Goal: Task Accomplishment & Management: Use online tool/utility

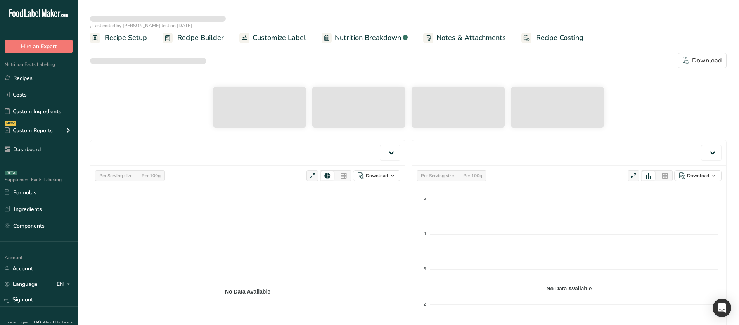
select select "Calories"
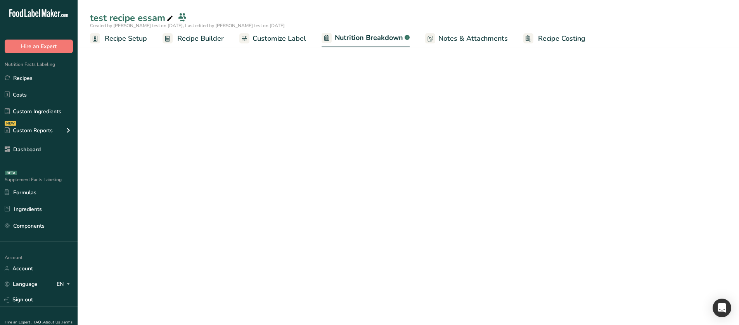
select select "Calories"
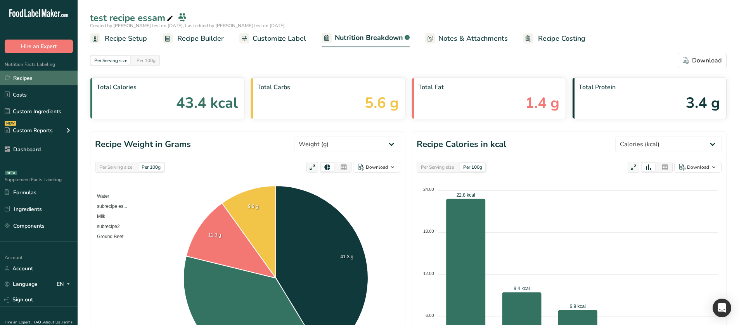
click at [48, 84] on link "Recipes" at bounding box center [39, 78] width 78 height 15
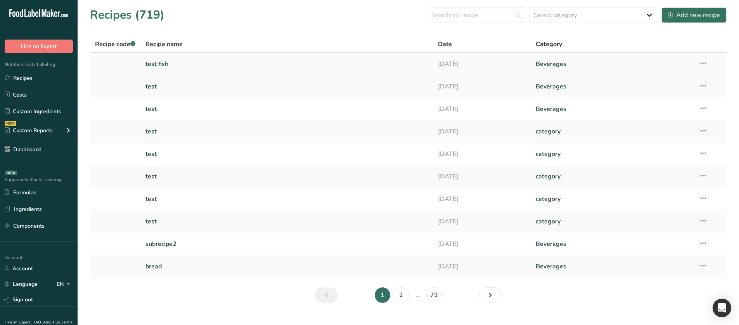
click at [226, 66] on link "test fish" at bounding box center [286, 64] width 283 height 16
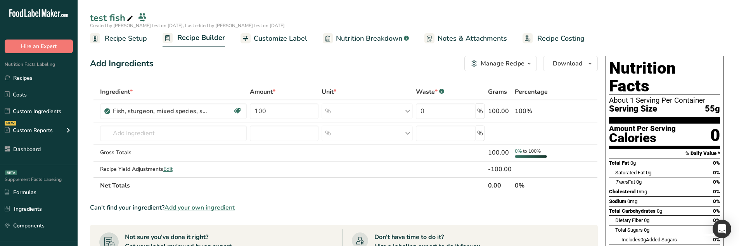
click at [363, 36] on span "Nutrition Breakdown" at bounding box center [369, 38] width 66 height 10
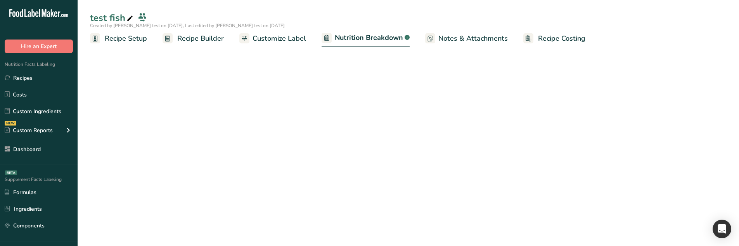
select select "Calories"
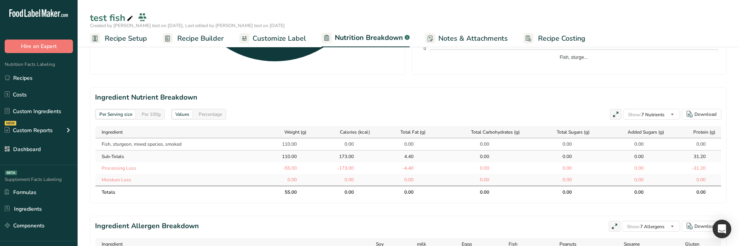
scroll to position [310, 0]
click at [158, 109] on div "Per 100g" at bounding box center [150, 113] width 25 height 9
click at [130, 110] on div "Per Serving size" at bounding box center [115, 113] width 39 height 9
click at [138, 43] on span "Recipe Setup" at bounding box center [126, 38] width 42 height 10
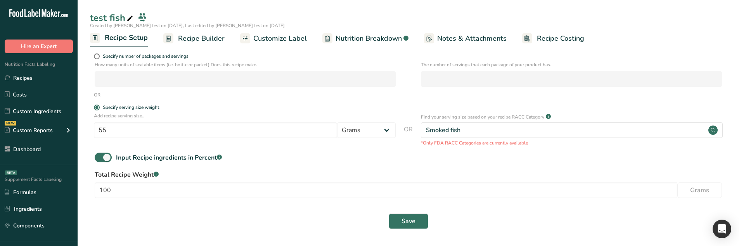
scroll to position [109, 0]
click at [122, 56] on span "Specify number of packages and servings" at bounding box center [144, 57] width 89 height 6
click at [99, 56] on input "Specify number of packages and servings" at bounding box center [96, 56] width 5 height 5
radio input "true"
radio input "false"
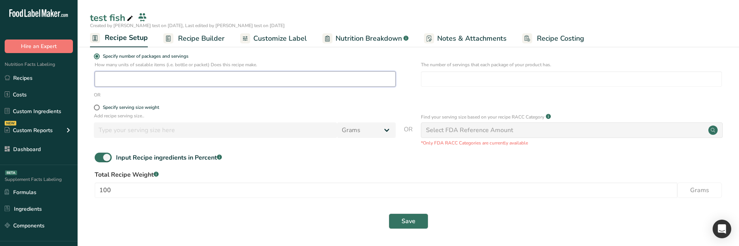
click at [172, 78] on input "number" at bounding box center [245, 79] width 301 height 16
type input "1"
click at [422, 82] on input "number" at bounding box center [571, 79] width 301 height 16
type input "1"
click at [408, 220] on span "Save" at bounding box center [408, 221] width 14 height 9
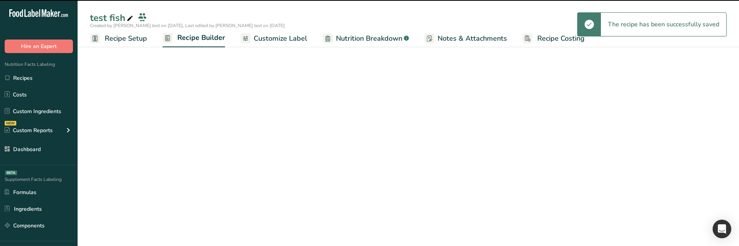
click at [350, 35] on span "Nutrition Breakdown" at bounding box center [369, 38] width 66 height 10
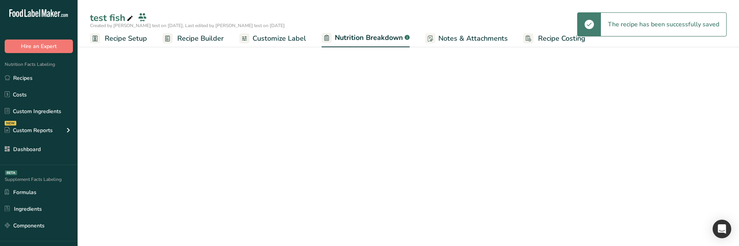
select select "Calories"
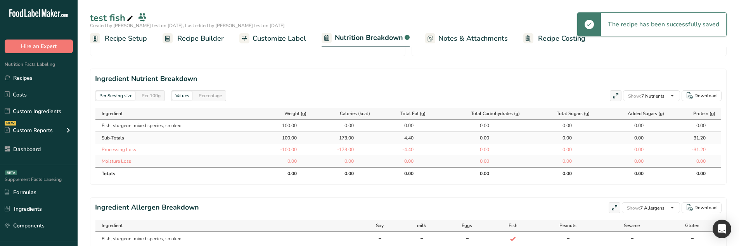
scroll to position [342, 0]
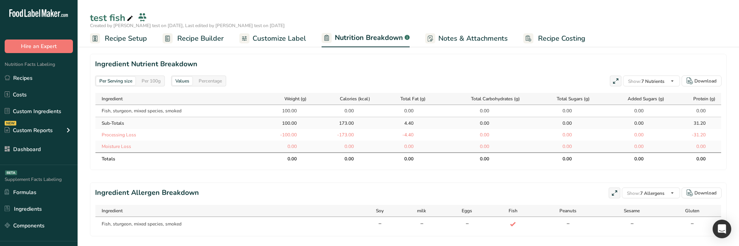
click at [154, 81] on div "Per 100g" at bounding box center [150, 81] width 25 height 9
click at [117, 80] on div "Per Serving size" at bounding box center [115, 81] width 39 height 9
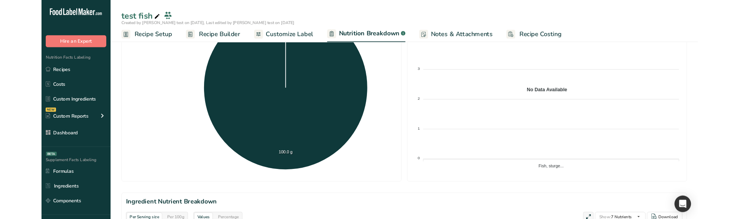
scroll to position [148, 0]
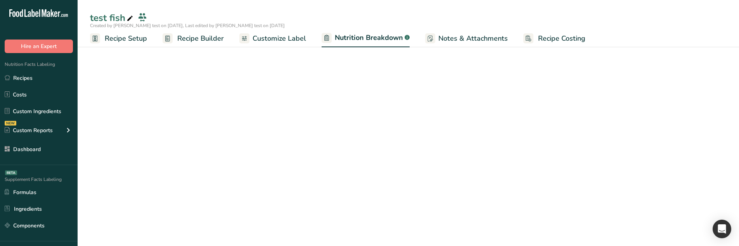
select select "Calories"
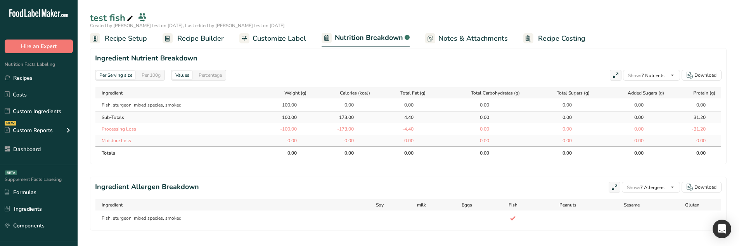
select select "Calories"
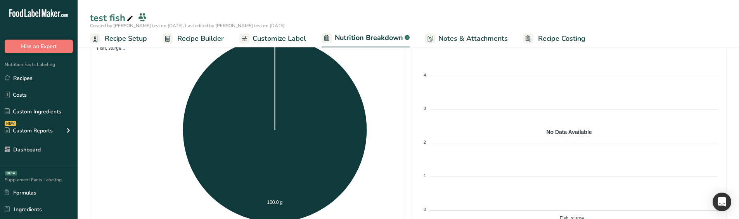
click at [117, 39] on span "Recipe Setup" at bounding box center [126, 38] width 42 height 10
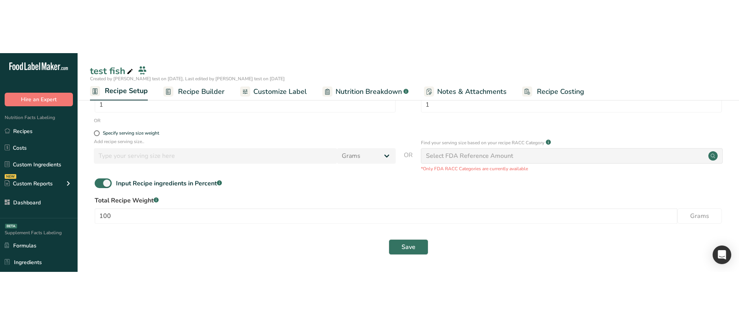
scroll to position [31, 0]
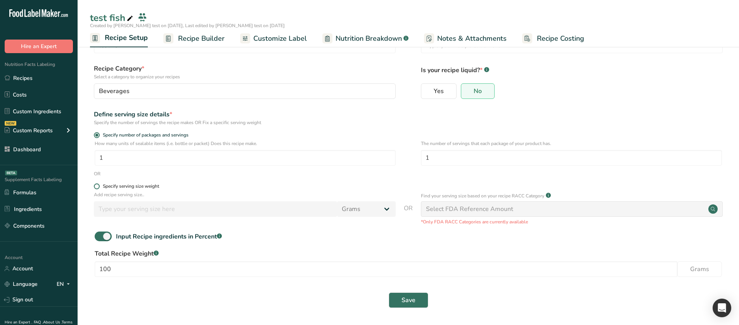
click at [143, 187] on div "Specify serving size weight" at bounding box center [131, 186] width 56 height 6
click at [99, 187] on input "Specify serving size weight" at bounding box center [96, 186] width 5 height 5
radio input "true"
radio input "false"
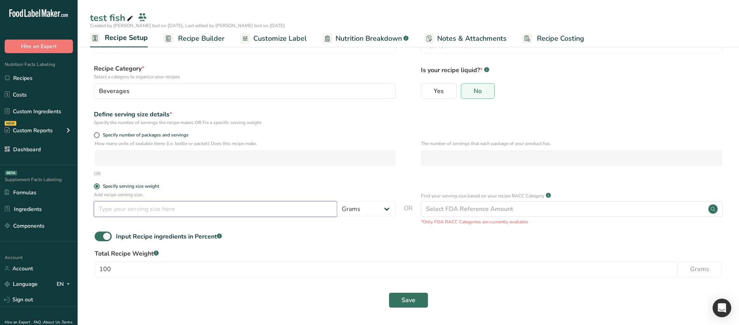
click at [135, 206] on input "number" at bounding box center [215, 209] width 243 height 16
type input "1"
click at [416, 304] on button "Save" at bounding box center [409, 300] width 40 height 16
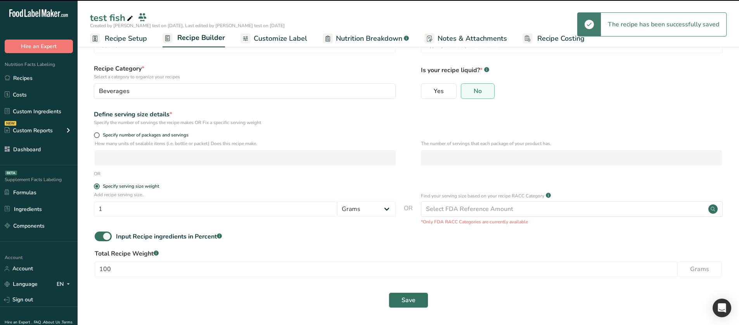
click at [375, 42] on span "Nutrition Breakdown" at bounding box center [369, 38] width 66 height 10
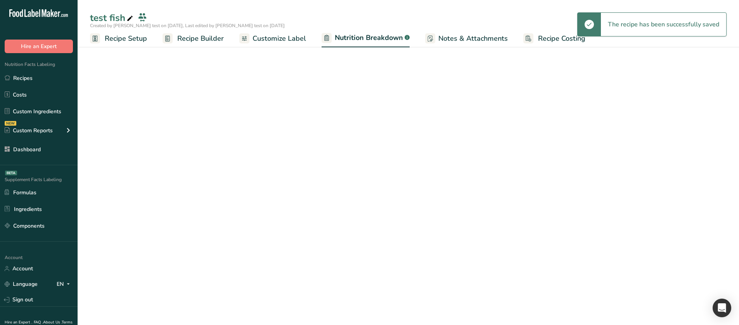
select select "Calories"
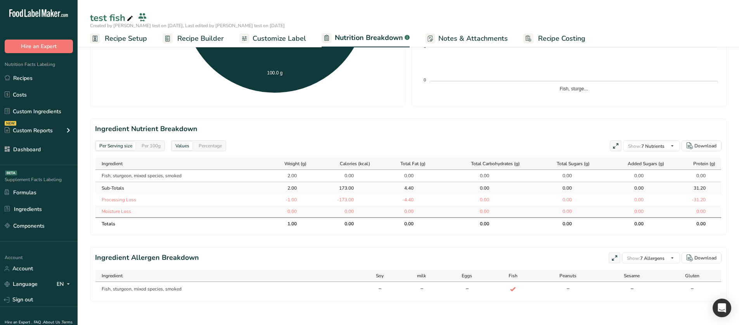
scroll to position [278, 0]
click at [159, 149] on div "Per Serving size Per 100g" at bounding box center [130, 144] width 70 height 11
click at [155, 146] on div "Per 100g" at bounding box center [150, 144] width 25 height 9
click at [128, 145] on div "Per Serving size" at bounding box center [115, 144] width 39 height 9
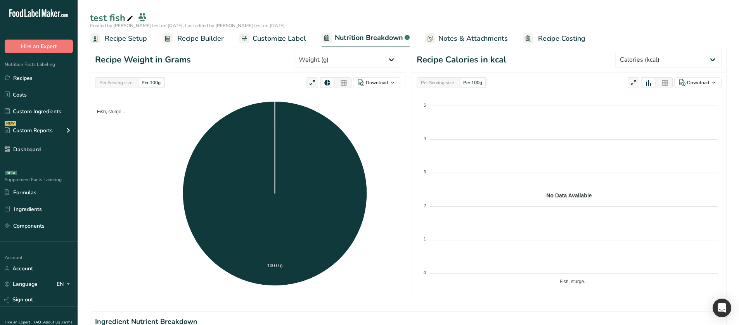
click at [120, 45] on link "Recipe Setup" at bounding box center [118, 38] width 57 height 17
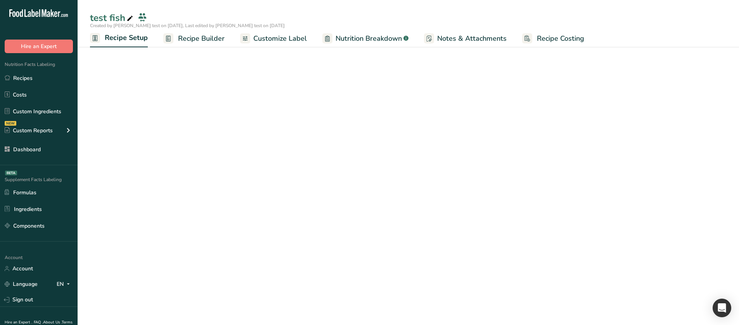
scroll to position [31, 0]
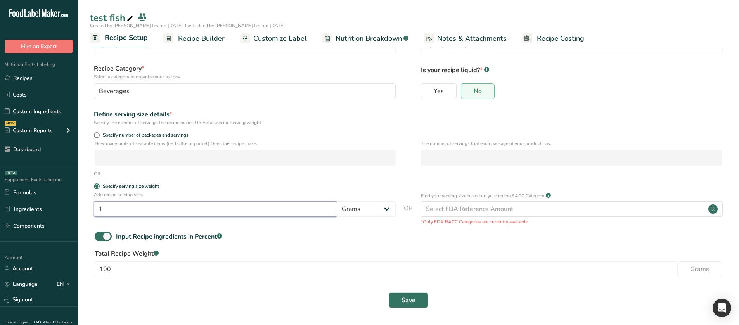
click at [155, 208] on input "1" at bounding box center [215, 209] width 243 height 16
type input "100"
click at [396, 295] on button "Save" at bounding box center [409, 300] width 40 height 16
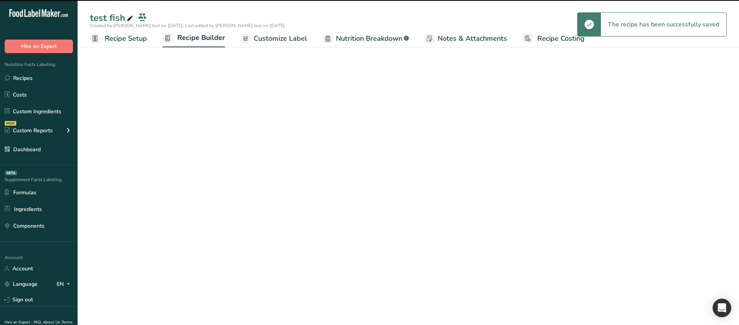
click at [333, 37] on link "Nutrition Breakdown .a-a{fill:#347362;}.b-a{fill:#fff;}" at bounding box center [366, 38] width 86 height 17
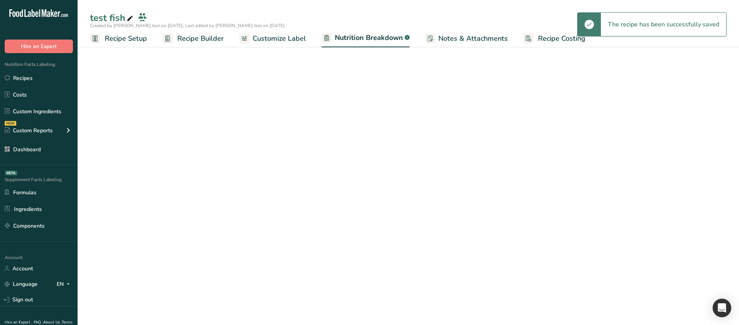
select select "Calories"
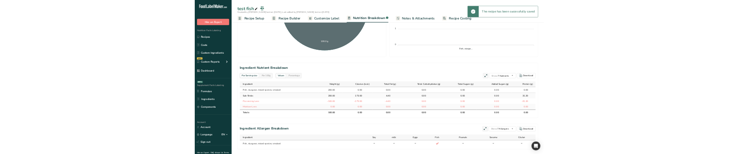
scroll to position [271, 0]
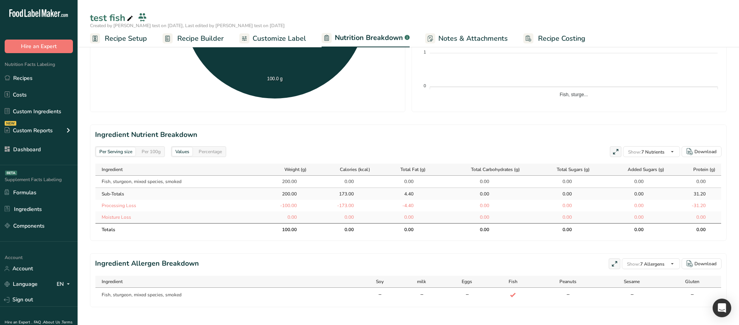
click at [142, 152] on div "Per 100g" at bounding box center [150, 151] width 25 height 9
click at [130, 152] on div "Per Serving size" at bounding box center [115, 151] width 39 height 9
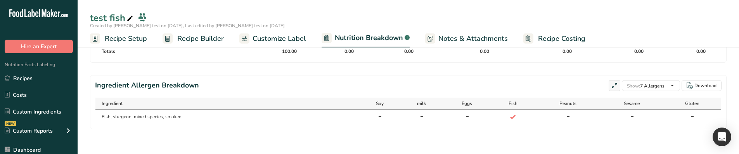
scroll to position [250, 0]
select select "Calories"
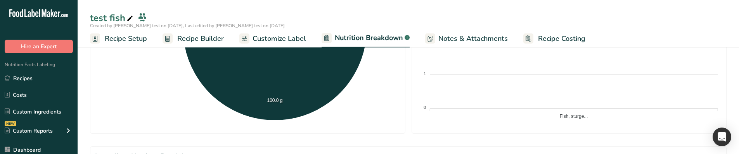
click at [126, 41] on span "Recipe Setup" at bounding box center [126, 38] width 42 height 10
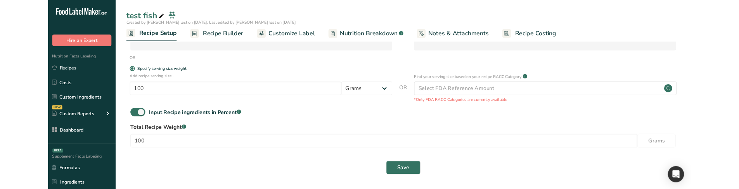
scroll to position [54, 0]
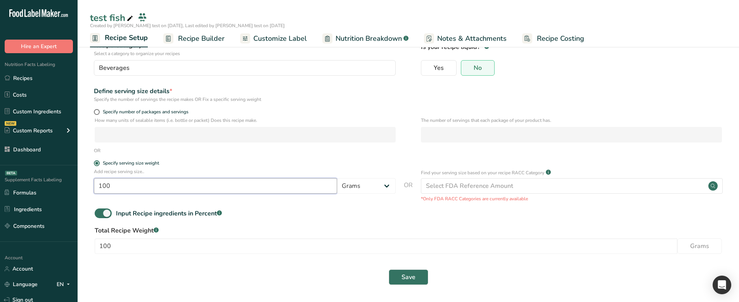
click at [180, 192] on input "100" at bounding box center [215, 186] width 243 height 16
type input "101"
click at [413, 282] on button "Save" at bounding box center [409, 277] width 40 height 16
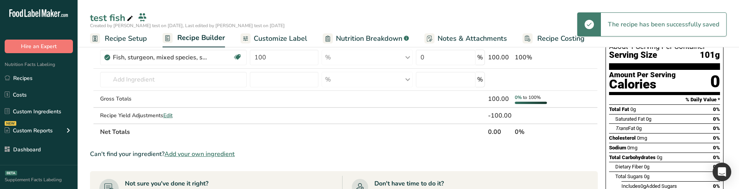
drag, startPoint x: 375, startPoint y: 38, endPoint x: 223, endPoint y: 175, distance: 204.5
click at [375, 38] on span "Nutrition Breakdown" at bounding box center [369, 38] width 66 height 10
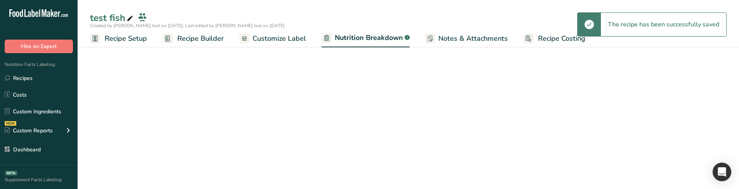
select select "Calories"
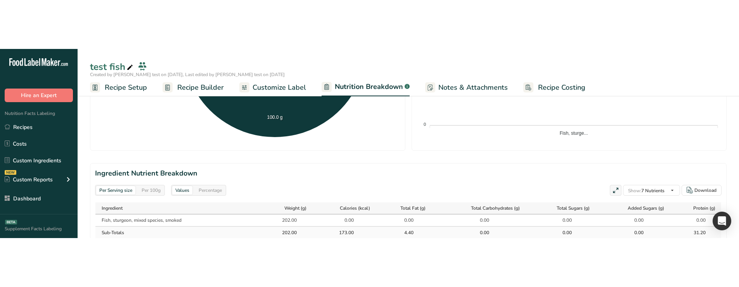
scroll to position [287, 0]
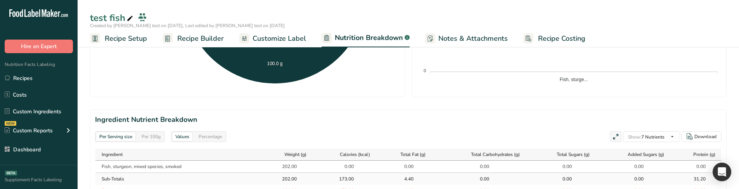
click at [157, 136] on div "Per 100g" at bounding box center [150, 136] width 25 height 9
click at [134, 136] on div "Per Serving size" at bounding box center [115, 136] width 39 height 9
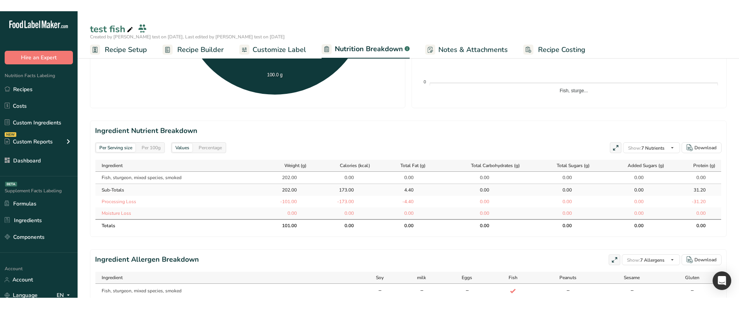
scroll to position [285, 0]
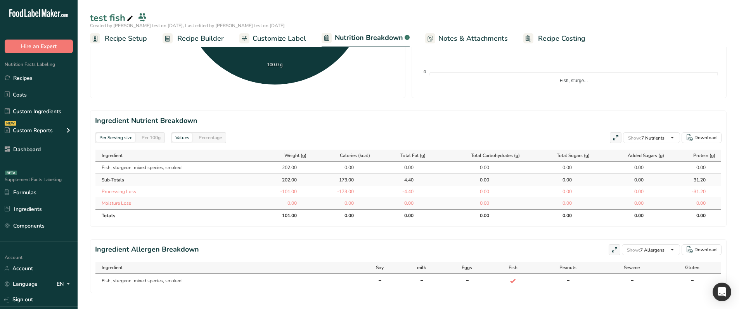
click at [124, 40] on span "Recipe Setup" at bounding box center [126, 38] width 42 height 10
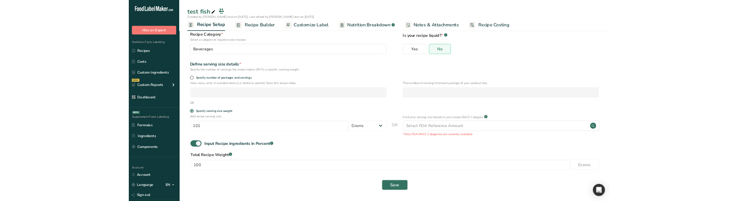
scroll to position [47, 0]
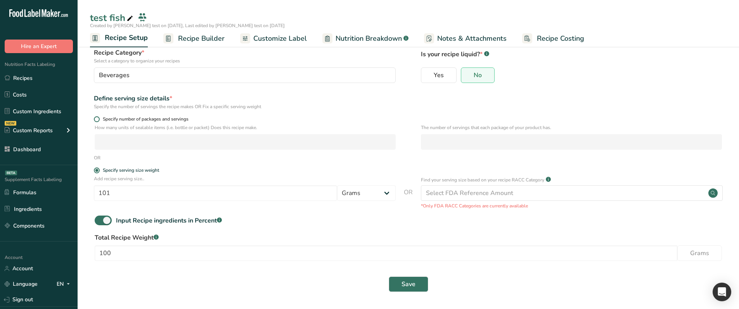
click at [111, 120] on span "Specify number of packages and servings" at bounding box center [144, 119] width 89 height 6
click at [99, 120] on input "Specify number of packages and servings" at bounding box center [96, 119] width 5 height 5
radio input "true"
radio input "false"
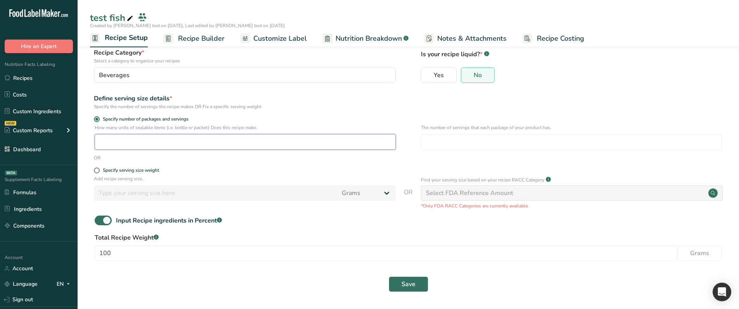
click at [151, 136] on input "number" at bounding box center [245, 142] width 301 height 16
type input "1"
click at [445, 141] on input "number" at bounding box center [571, 142] width 301 height 16
type input "1"
click at [416, 279] on button "Save" at bounding box center [409, 284] width 40 height 16
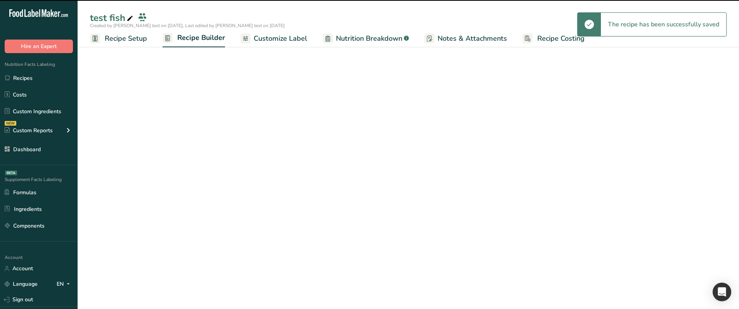
click at [340, 36] on span "Nutrition Breakdown" at bounding box center [369, 38] width 66 height 10
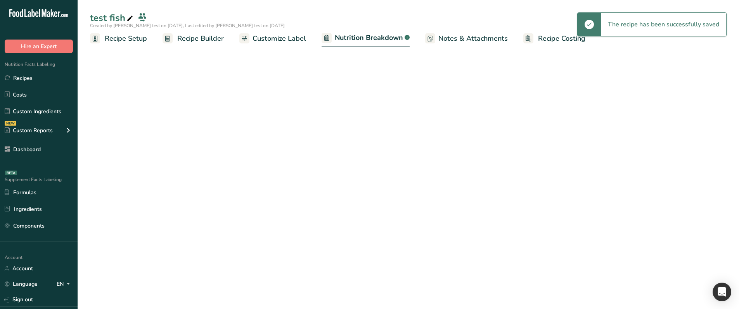
select select "Calories"
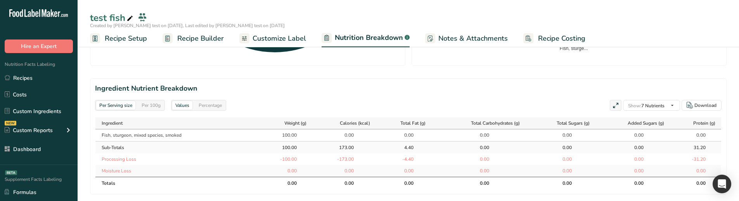
scroll to position [318, 0]
click at [157, 106] on div "Per 100g" at bounding box center [150, 105] width 25 height 9
click at [115, 38] on span "Recipe Setup" at bounding box center [126, 38] width 42 height 10
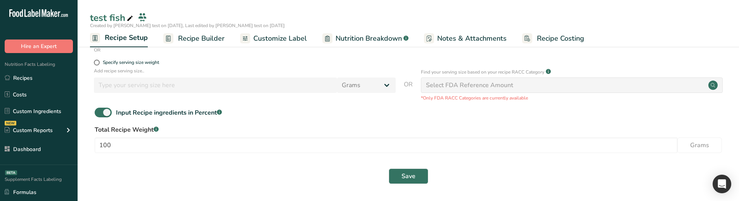
scroll to position [154, 0]
click at [126, 61] on div "Specify serving size weight" at bounding box center [131, 63] width 56 height 6
click at [99, 61] on input "Specify serving size weight" at bounding box center [96, 62] width 5 height 5
radio input "true"
radio input "false"
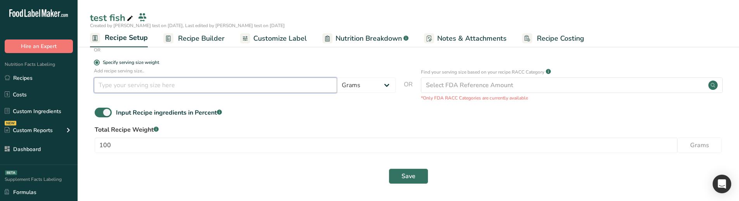
click at [139, 86] on input "number" at bounding box center [215, 86] width 243 height 16
type input "101"
click at [410, 176] on span "Save" at bounding box center [408, 176] width 14 height 9
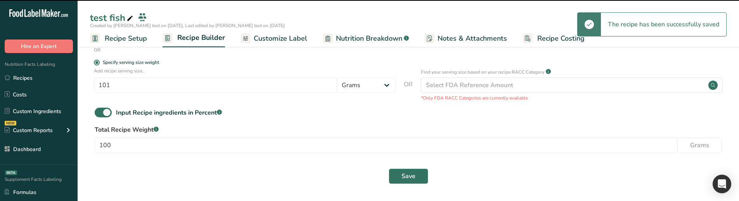
click at [351, 41] on span "Nutrition Breakdown" at bounding box center [369, 38] width 66 height 10
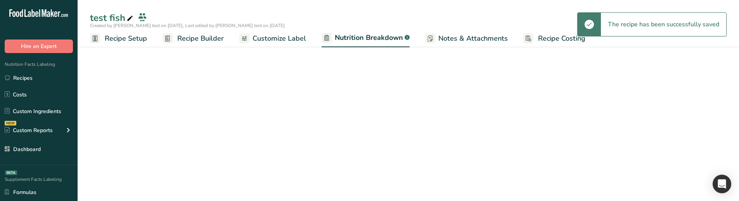
select select "Calories"
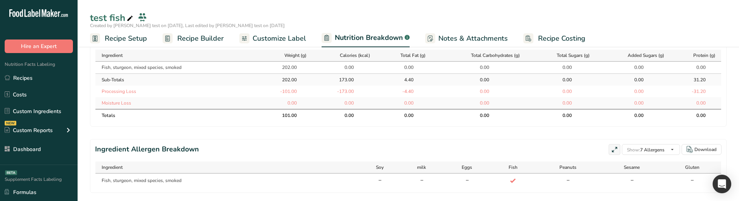
scroll to position [387, 0]
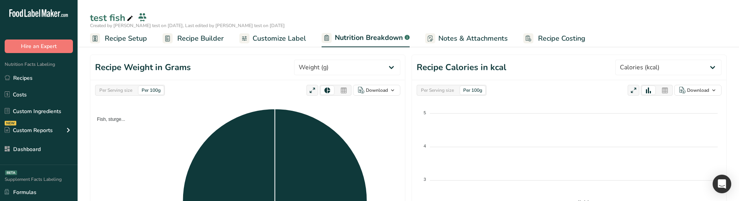
click at [133, 93] on div "Per Serving size" at bounding box center [115, 90] width 39 height 9
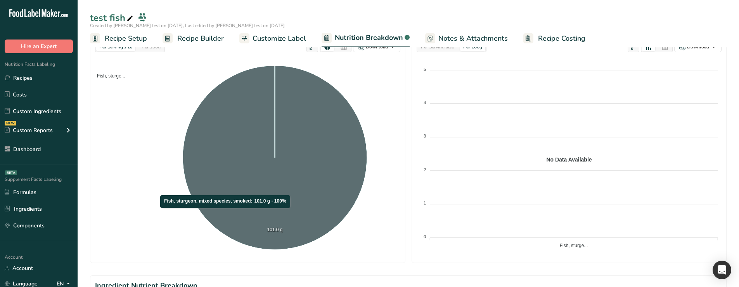
scroll to position [116, 0]
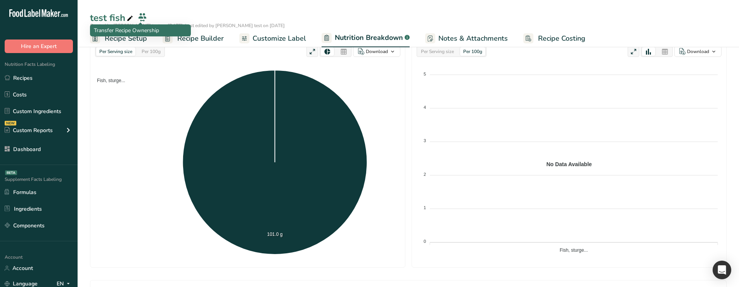
click at [126, 36] on span "Recipe Setup" at bounding box center [126, 38] width 42 height 10
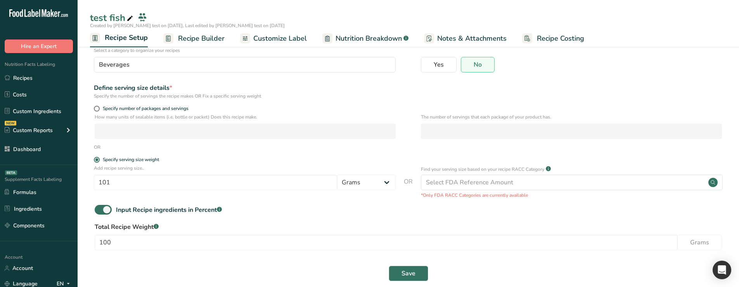
scroll to position [57, 0]
drag, startPoint x: 114, startPoint y: 183, endPoint x: 98, endPoint y: 185, distance: 15.6
click at [98, 185] on input "101" at bounding box center [215, 183] width 243 height 16
click at [353, 42] on span "Nutrition Breakdown" at bounding box center [368, 38] width 66 height 10
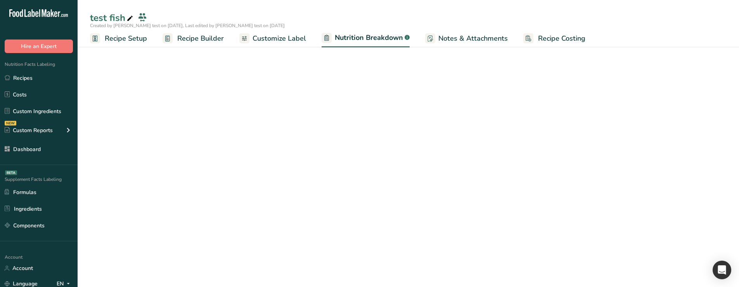
select select "Calories"
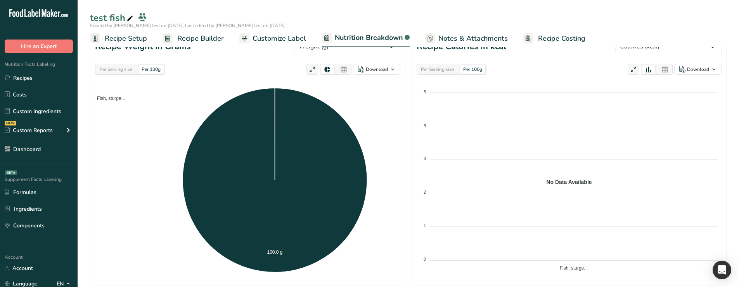
scroll to position [103, 0]
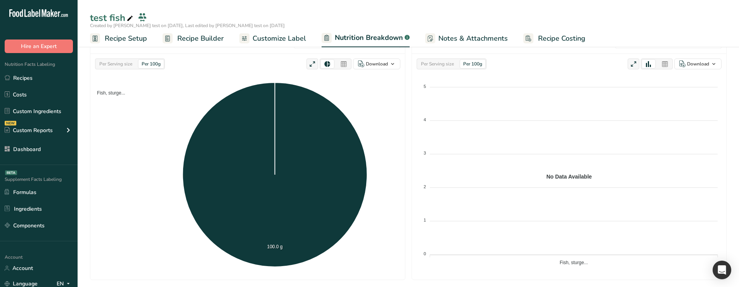
click at [117, 67] on div "Per Serving size" at bounding box center [115, 64] width 39 height 9
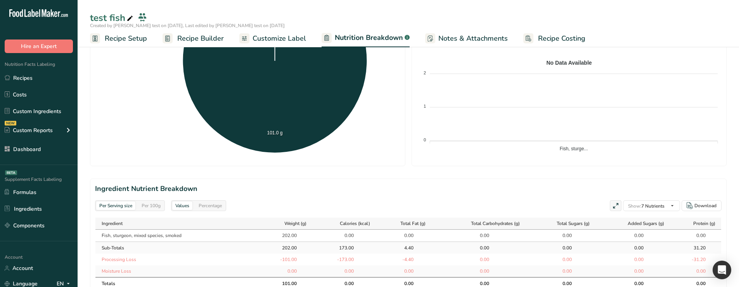
scroll to position [218, 0]
click at [150, 209] on div "Per 100g" at bounding box center [150, 205] width 25 height 9
click at [120, 209] on div "Per Serving size" at bounding box center [115, 205] width 39 height 9
click at [286, 237] on div "202.00" at bounding box center [286, 235] width 19 height 7
click at [296, 235] on div "202.00" at bounding box center [287, 235] width 43 height 7
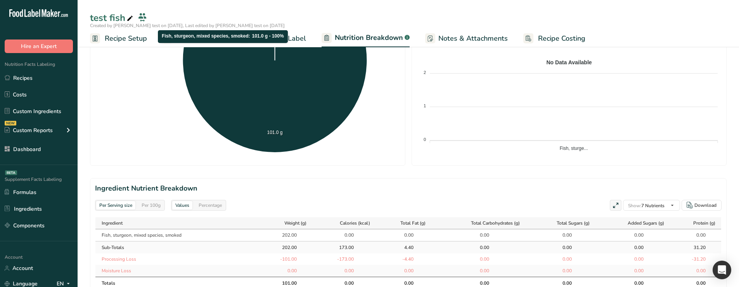
click at [222, 41] on span "Recipe Builder" at bounding box center [200, 38] width 47 height 10
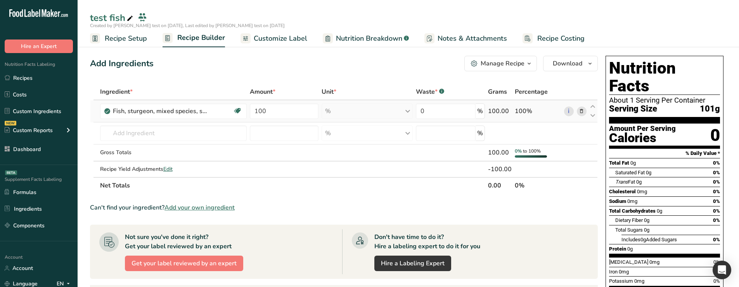
drag, startPoint x: 490, startPoint y: 113, endPoint x: 510, endPoint y: 113, distance: 19.8
click at [510, 113] on div "100.00" at bounding box center [500, 111] width 24 height 9
click at [349, 41] on span "Nutrition Breakdown" at bounding box center [369, 38] width 66 height 10
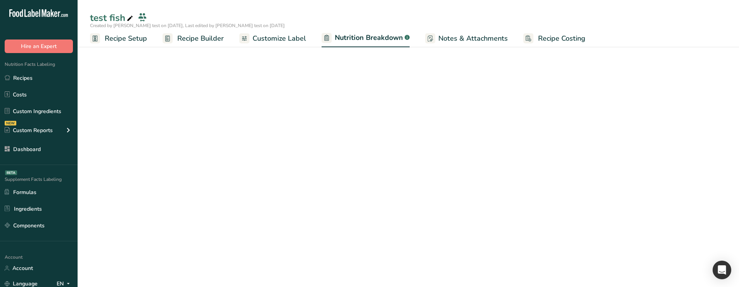
select select "Calories"
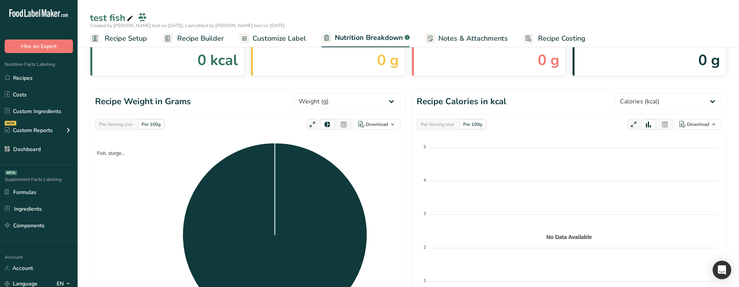
click at [111, 124] on div "Per Serving size" at bounding box center [115, 124] width 39 height 9
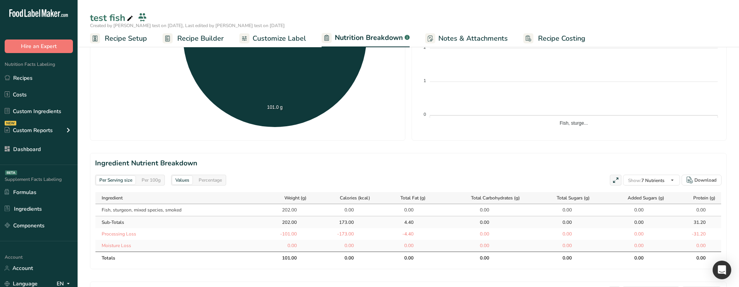
scroll to position [249, 0]
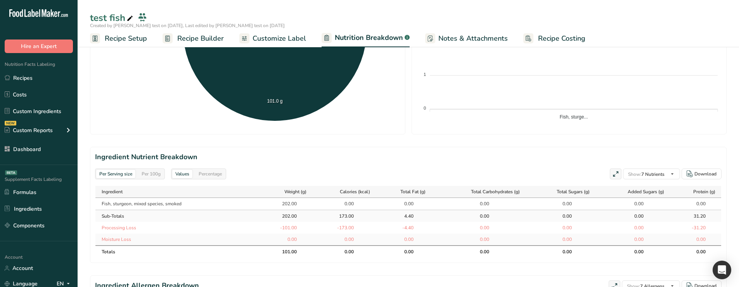
click at [154, 173] on div "Per 100g" at bounding box center [150, 174] width 25 height 9
click at [122, 174] on div "Per Serving size" at bounding box center [115, 174] width 39 height 9
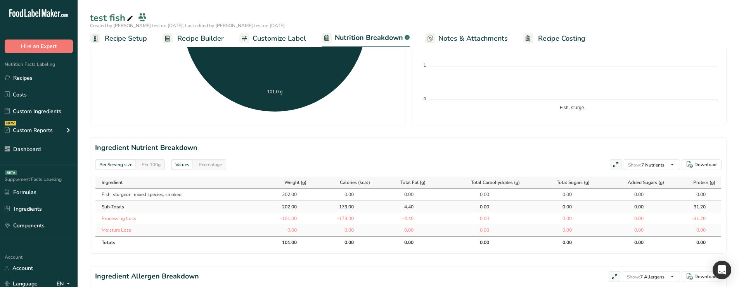
scroll to position [259, 0]
drag, startPoint x: 278, startPoint y: 193, endPoint x: 296, endPoint y: 195, distance: 18.8
click at [296, 195] on div "202.00" at bounding box center [287, 194] width 43 height 7
click at [297, 197] on div "202.00" at bounding box center [287, 194] width 43 height 7
click at [293, 196] on div "202.00" at bounding box center [286, 194] width 19 height 7
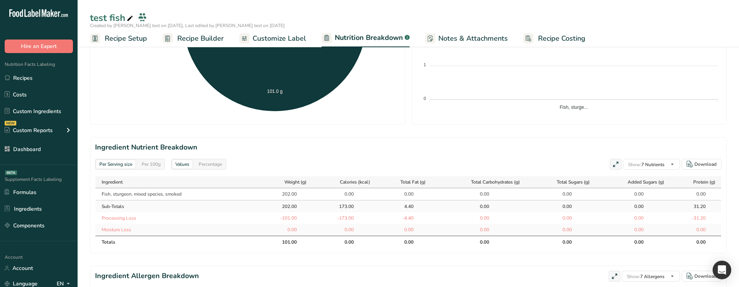
drag, startPoint x: 335, startPoint y: 208, endPoint x: 326, endPoint y: 205, distance: 9.6
click at [353, 208] on div "173.00" at bounding box center [344, 206] width 57 height 7
drag, startPoint x: 296, startPoint y: 195, endPoint x: 278, endPoint y: 195, distance: 18.2
click at [278, 195] on div "202.00" at bounding box center [287, 194] width 43 height 7
drag, startPoint x: 296, startPoint y: 219, endPoint x: 267, endPoint y: 218, distance: 28.8
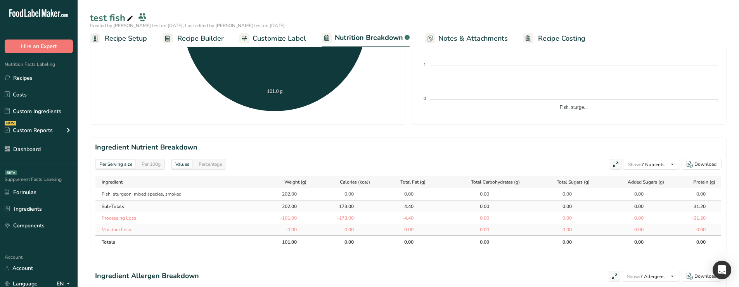
click at [267, 218] on div "-101.00" at bounding box center [287, 218] width 43 height 7
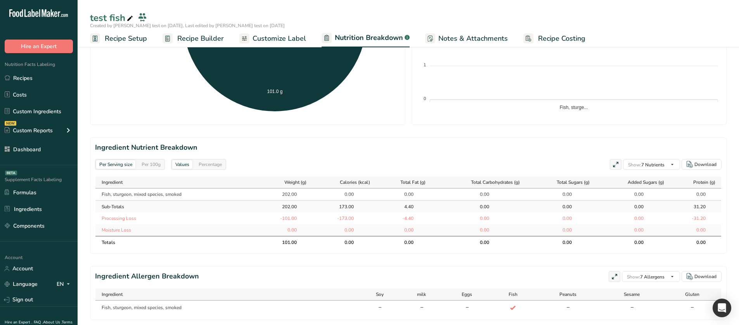
click at [124, 42] on span "Recipe Setup" at bounding box center [126, 38] width 42 height 10
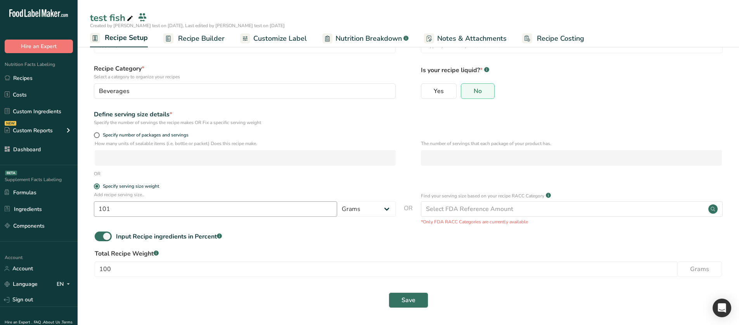
scroll to position [31, 0]
drag, startPoint x: 122, startPoint y: 208, endPoint x: 93, endPoint y: 210, distance: 29.1
click at [93, 210] on div "Add recipe serving size.. 101 Grams ppm ug kg mg mcg lb oz quarter cup half cup…" at bounding box center [408, 208] width 636 height 34
click at [207, 35] on span "Recipe Builder" at bounding box center [201, 38] width 47 height 10
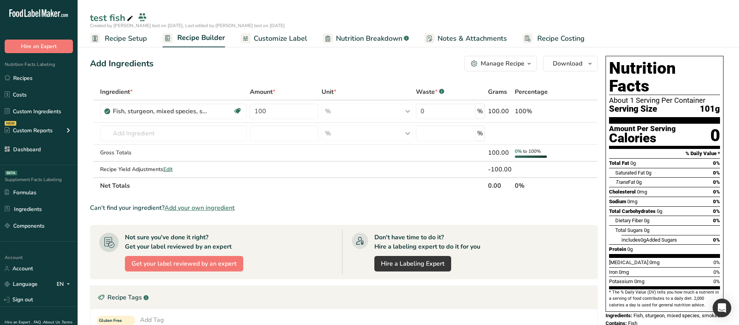
click at [356, 38] on span "Nutrition Breakdown" at bounding box center [369, 38] width 66 height 10
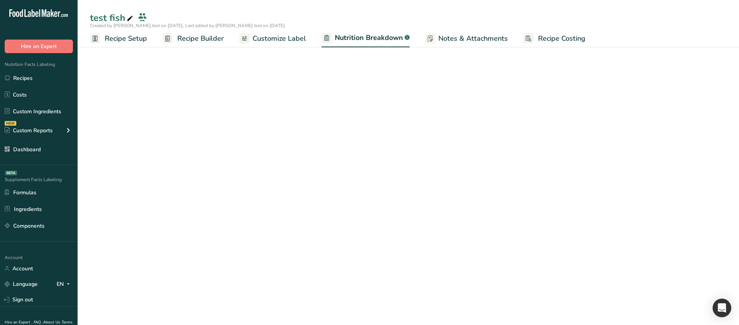
select select "Calories"
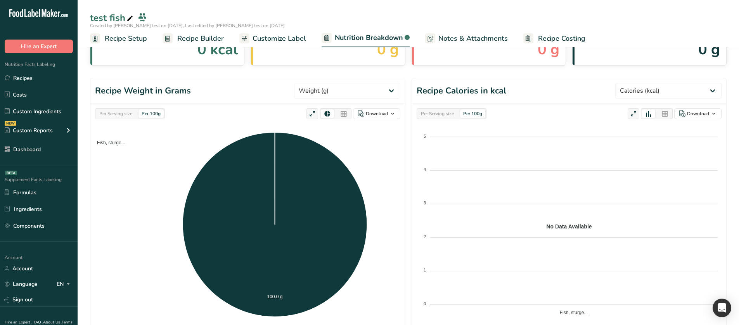
scroll to position [78, 0]
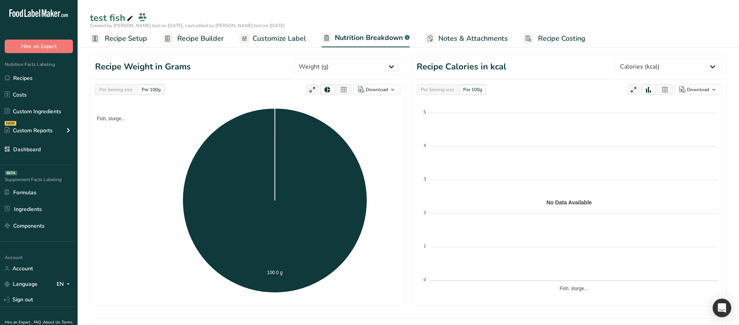
click at [209, 37] on span "Recipe Builder" at bounding box center [200, 38] width 47 height 10
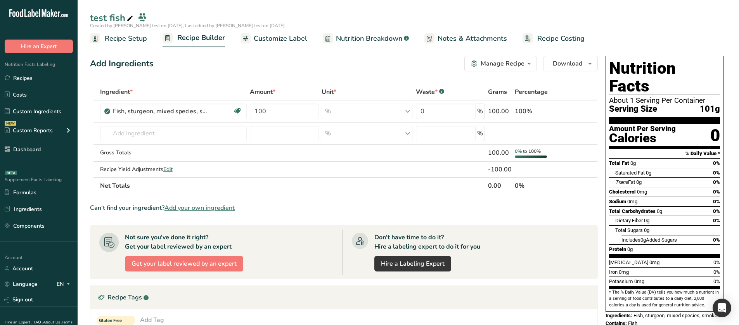
drag, startPoint x: 694, startPoint y: 89, endPoint x: 738, endPoint y: 99, distance: 44.5
click at [738, 99] on section "Add Ingredients Manage Recipe Delete Recipe Duplicate Recipe Scale Recipe Save …" at bounding box center [408, 269] width 661 height 458
click at [350, 43] on span "Nutrition Breakdown" at bounding box center [369, 38] width 66 height 10
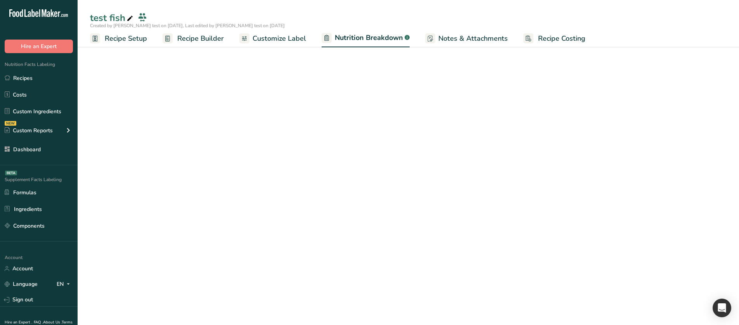
select select "Calories"
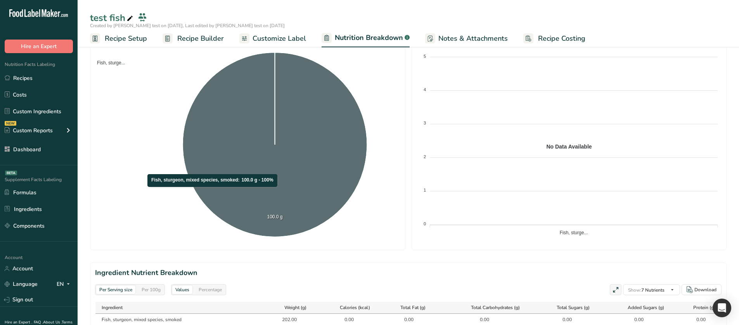
scroll to position [116, 0]
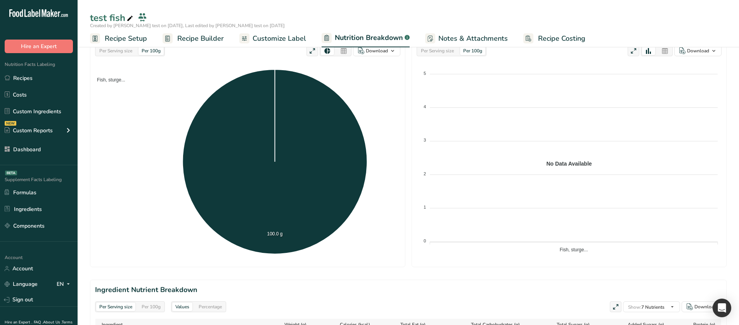
click at [118, 50] on div "Per Serving size" at bounding box center [115, 51] width 39 height 9
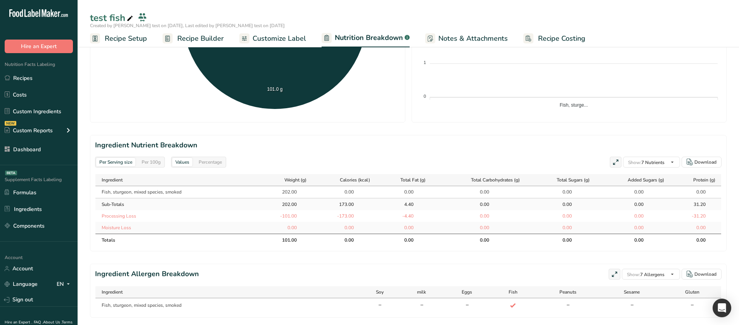
scroll to position [271, 0]
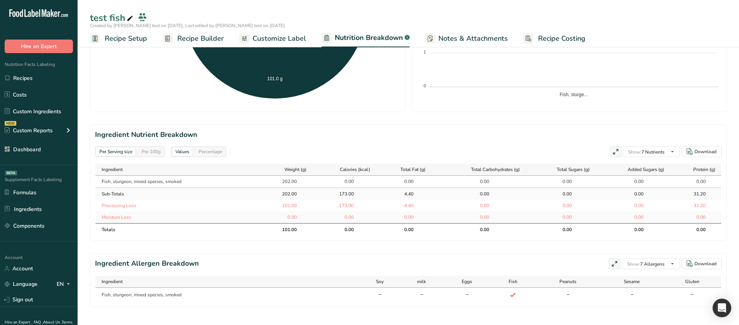
drag, startPoint x: 280, startPoint y: 183, endPoint x: 294, endPoint y: 184, distance: 14.4
click at [294, 184] on div "202.00" at bounding box center [286, 181] width 19 height 7
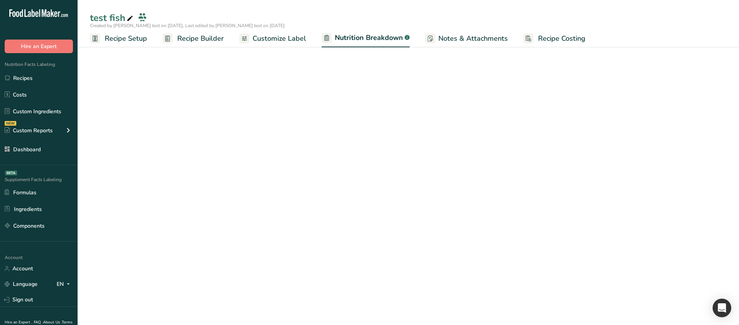
select select "Calories"
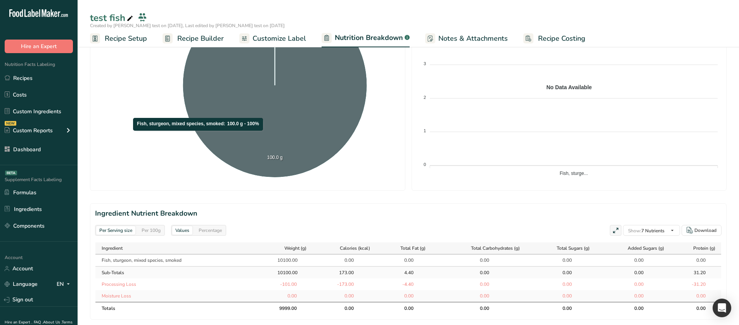
scroll to position [194, 0]
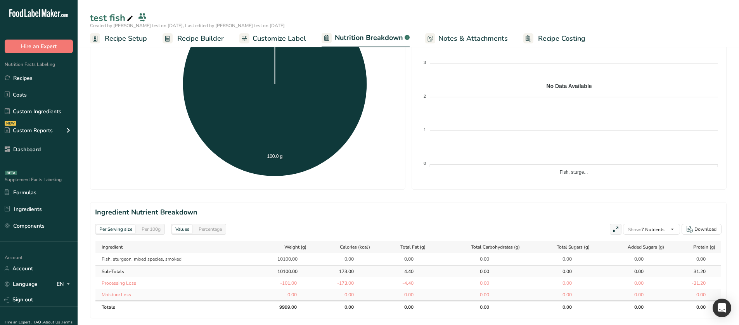
click at [153, 233] on div "Per 100g" at bounding box center [150, 229] width 25 height 9
click at [124, 231] on div "Per Serving size" at bounding box center [115, 229] width 39 height 9
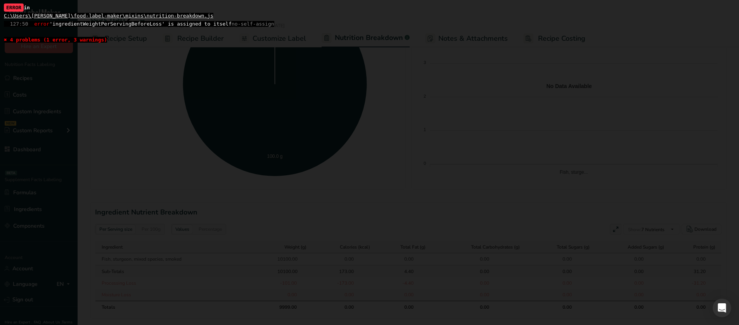
click at [101, 25] on span "127:50 error 'ingredientWeightPerServingBeforeLoss' is assigned to itself no-se…" at bounding box center [139, 24] width 270 height 6
copy span "ingredientWeightPerServingBeforeLoss"
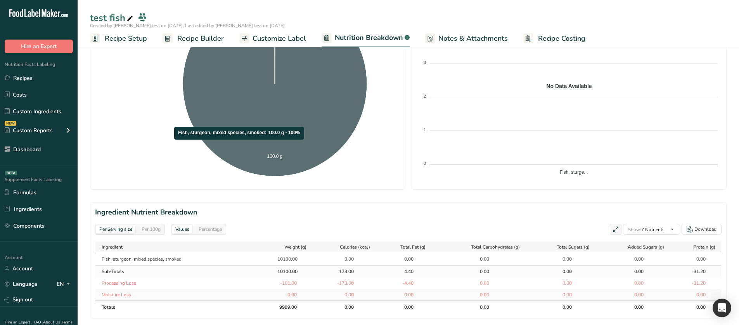
scroll to position [79, 0]
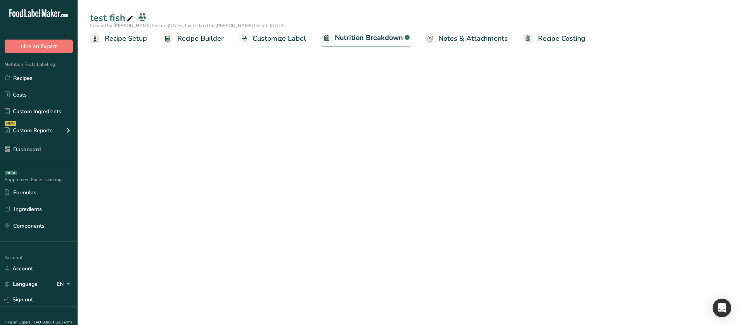
select select "Calories"
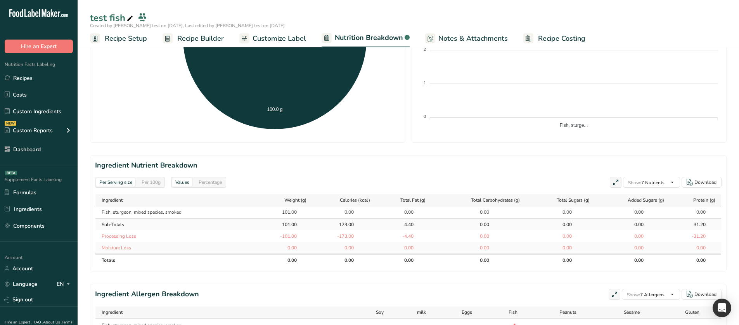
scroll to position [78, 0]
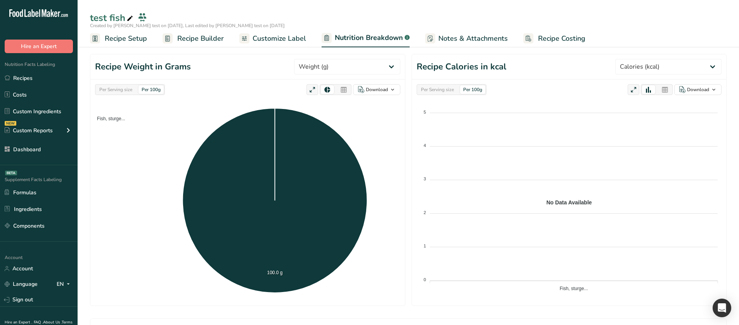
click at [206, 42] on span "Recipe Builder" at bounding box center [200, 38] width 47 height 10
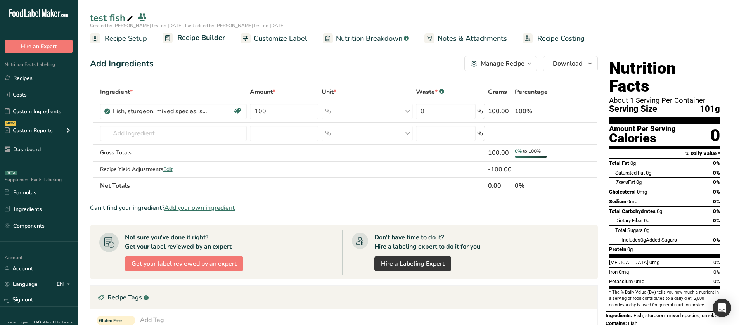
drag, startPoint x: 705, startPoint y: 93, endPoint x: 731, endPoint y: 93, distance: 25.6
click at [731, 93] on section "Add Ingredients Manage Recipe Delete Recipe Duplicate Recipe Scale Recipe Save …" at bounding box center [408, 269] width 661 height 458
click at [355, 63] on div "Add Ingredients Manage Recipe Delete Recipe Duplicate Recipe Scale Recipe Save …" at bounding box center [344, 64] width 508 height 16
click at [71, 131] on icon at bounding box center [68, 130] width 9 height 14
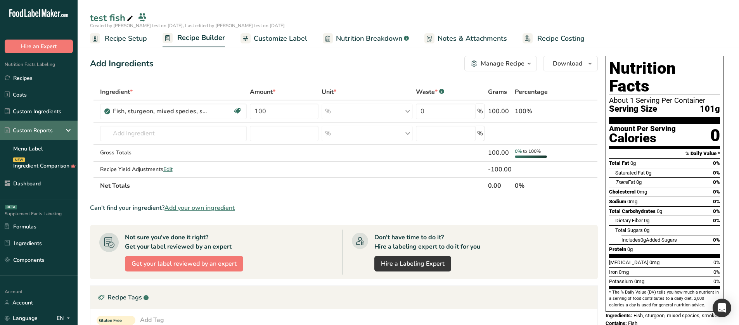
click at [71, 131] on icon at bounding box center [68, 130] width 9 height 14
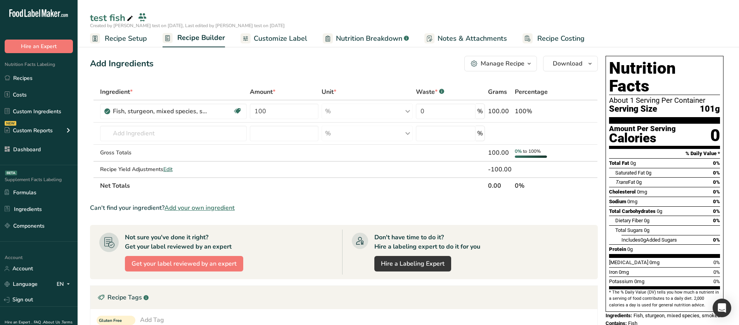
click at [133, 41] on span "Recipe Setup" at bounding box center [126, 38] width 42 height 10
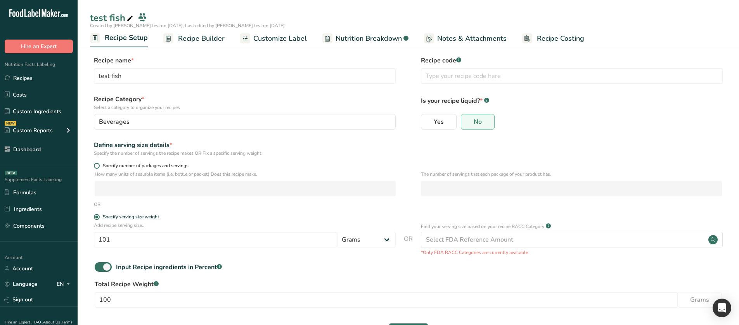
click at [168, 168] on span "Specify number of packages and servings" at bounding box center [144, 166] width 89 height 6
click at [99, 168] on input "Specify number of packages and servings" at bounding box center [96, 165] width 5 height 5
radio input "true"
radio input "false"
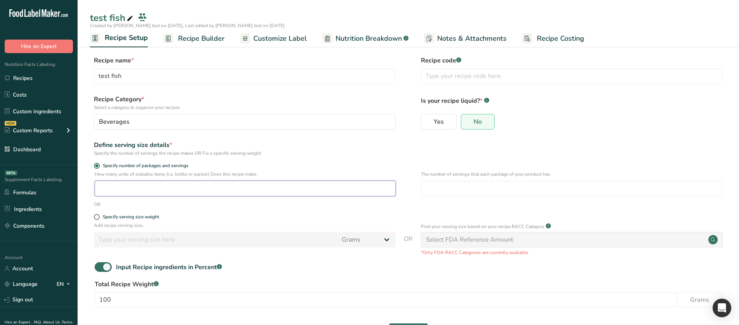
click at [219, 185] on input "number" at bounding box center [245, 189] width 301 height 16
type input "1"
click at [439, 189] on input "number" at bounding box center [571, 189] width 301 height 16
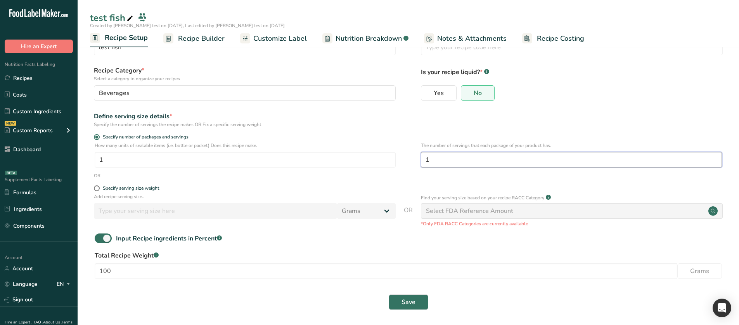
scroll to position [31, 0]
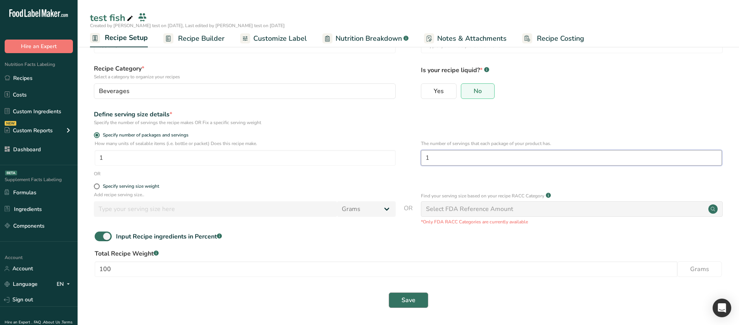
type input "1"
click at [398, 292] on button "Save" at bounding box center [409, 300] width 40 height 16
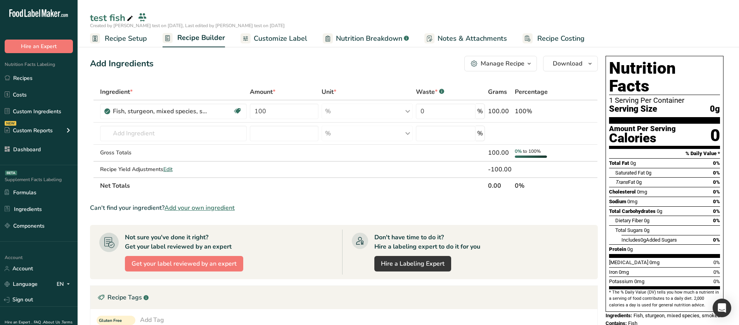
click at [378, 40] on span "Nutrition Breakdown" at bounding box center [369, 38] width 66 height 10
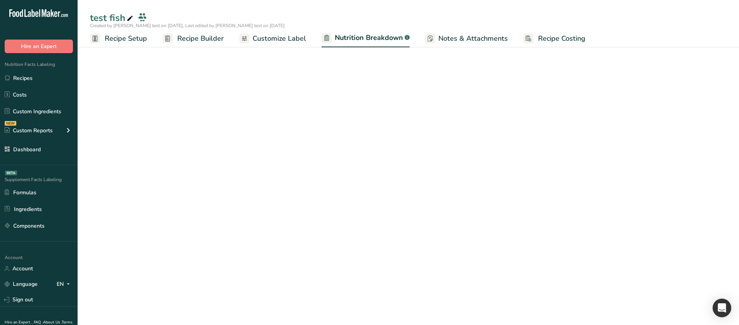
select select "Calories"
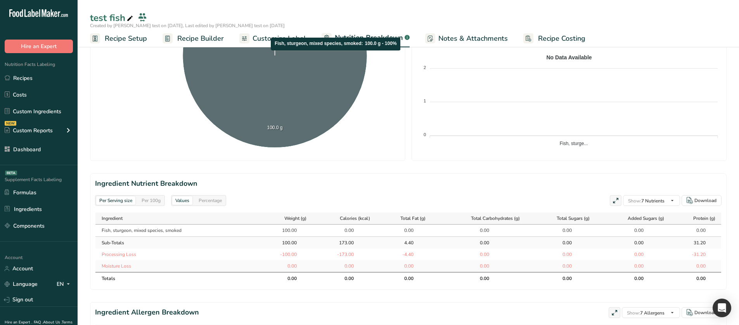
scroll to position [233, 0]
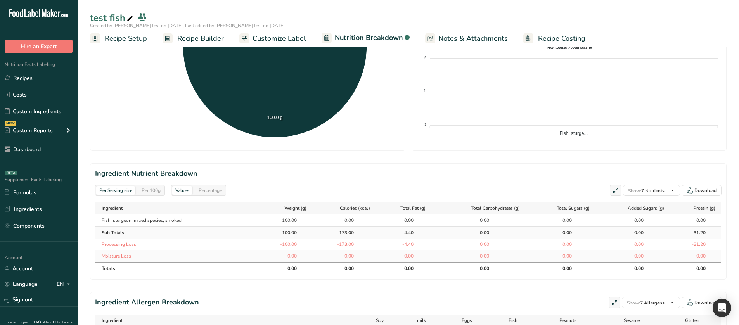
click at [150, 190] on div "Per 100g" at bounding box center [150, 190] width 25 height 9
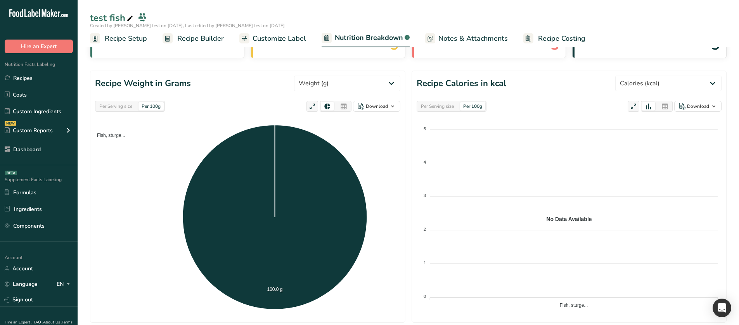
scroll to position [39, 0]
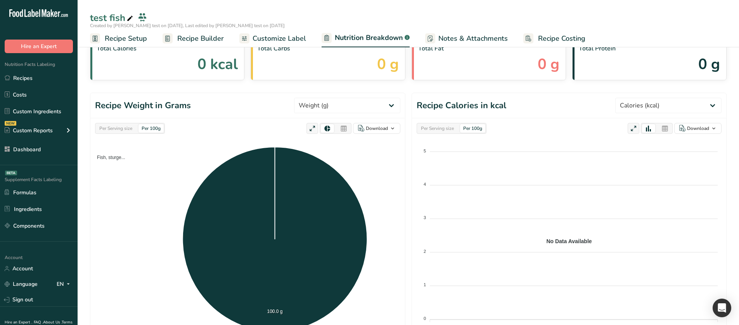
click at [119, 125] on div "Per Serving size" at bounding box center [115, 128] width 39 height 9
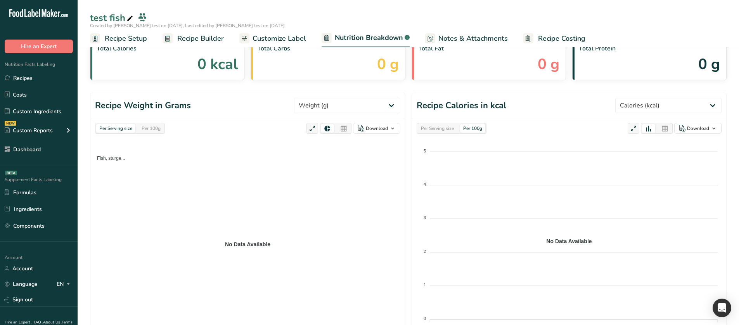
click at [148, 127] on div "Per 100g" at bounding box center [150, 128] width 25 height 9
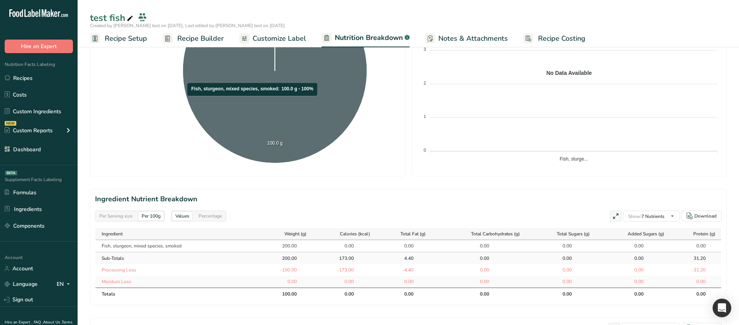
scroll to position [233, 0]
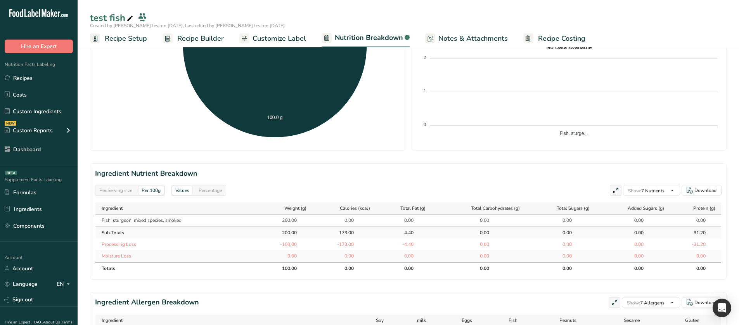
drag, startPoint x: 279, startPoint y: 269, endPoint x: 293, endPoint y: 268, distance: 13.6
click at [293, 268] on div "100.00" at bounding box center [286, 268] width 19 height 7
drag, startPoint x: 287, startPoint y: 221, endPoint x: 292, endPoint y: 248, distance: 27.5
click at [292, 248] on tbody "Fish, sturgeon, mixed species, smoked 200.00 0.00 0.00 0.00 0.00 0.00 0.00 Sub-…" at bounding box center [407, 237] width 625 height 47
click at [294, 222] on div "200.00" at bounding box center [286, 220] width 19 height 7
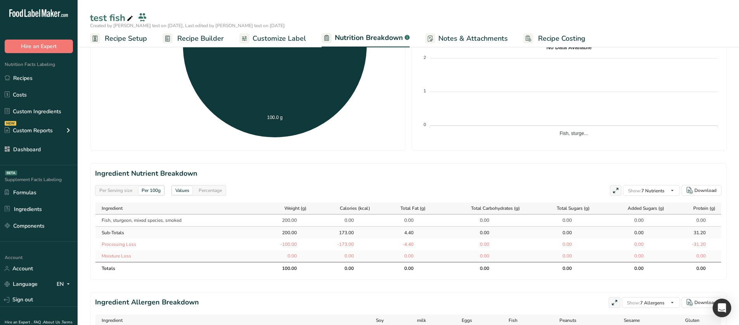
drag, startPoint x: 279, startPoint y: 219, endPoint x: 297, endPoint y: 220, distance: 18.2
click at [297, 220] on div "200.00" at bounding box center [287, 220] width 43 height 7
click at [267, 187] on div "Per Serving size Per 100g Values Percentage Show: 7 Nutrients All Nutrients Sta…" at bounding box center [408, 190] width 626 height 11
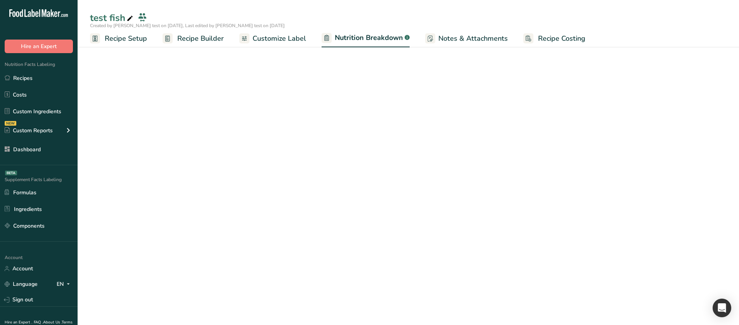
select select "Calories"
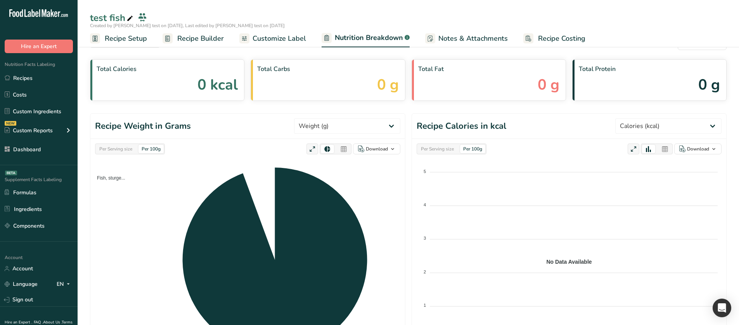
scroll to position [78, 0]
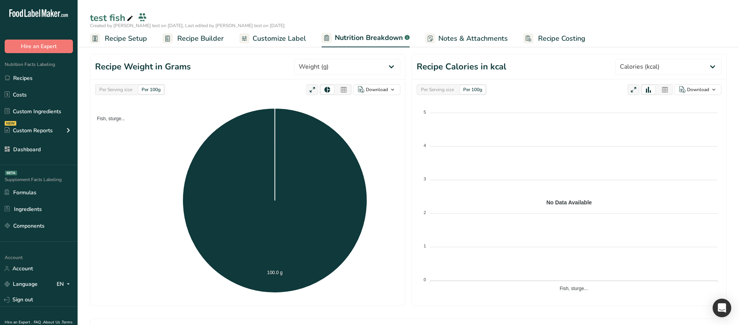
click at [105, 86] on div "Per Serving size" at bounding box center [115, 89] width 39 height 9
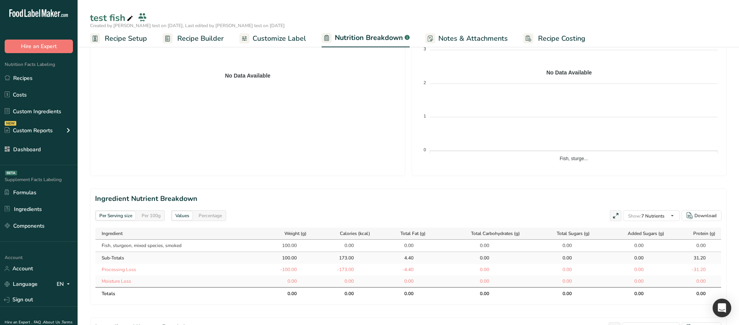
scroll to position [233, 0]
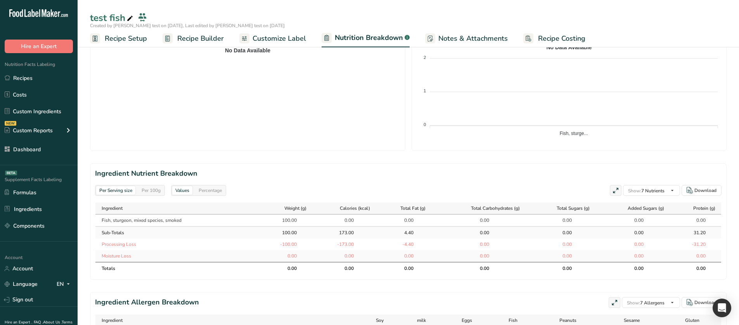
click at [147, 188] on div "Per 100g" at bounding box center [150, 190] width 25 height 9
drag, startPoint x: 263, startPoint y: 216, endPoint x: 308, endPoint y: 220, distance: 45.5
click at [308, 220] on td "100.00" at bounding box center [287, 220] width 50 height 12
click at [127, 193] on div "Per Serving size" at bounding box center [115, 190] width 39 height 9
click at [149, 193] on div "Per 100g" at bounding box center [150, 190] width 25 height 9
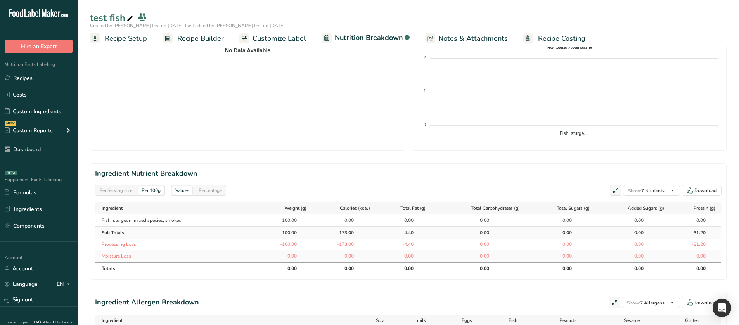
click at [203, 193] on div "Percentage" at bounding box center [209, 190] width 29 height 9
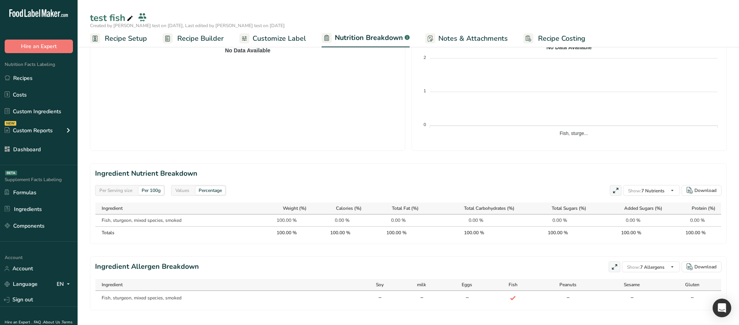
click at [183, 192] on div "Values" at bounding box center [182, 190] width 20 height 9
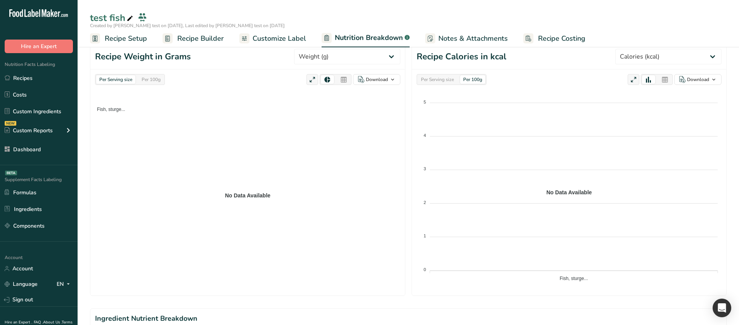
scroll to position [78, 0]
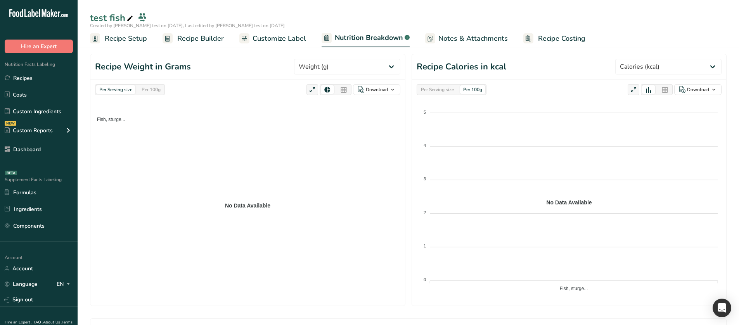
click at [146, 93] on div "Per 100g" at bounding box center [150, 89] width 25 height 9
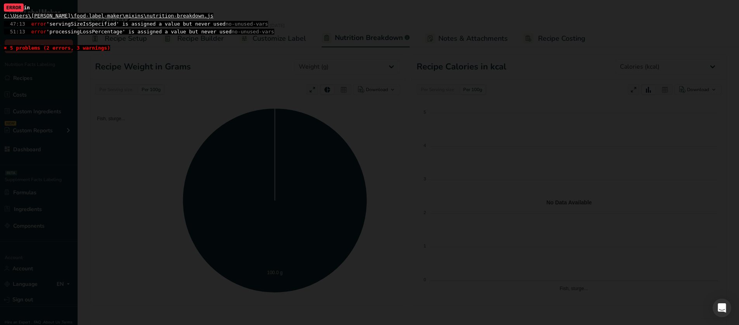
drag, startPoint x: 76, startPoint y: 27, endPoint x: 73, endPoint y: 24, distance: 4.4
click at [73, 24] on span "47:13 error 'servingSizeIsSpecified' is assigned a value but never used no-unus…" at bounding box center [136, 24] width 264 height 6
copy span "servingSizeIsSpecified"
click at [105, 28] on div "ERROR in C:\Users\ahmed\food-label-maker\mixins\nutrition-breakdown.js 47:13 er…" at bounding box center [369, 28] width 731 height 48
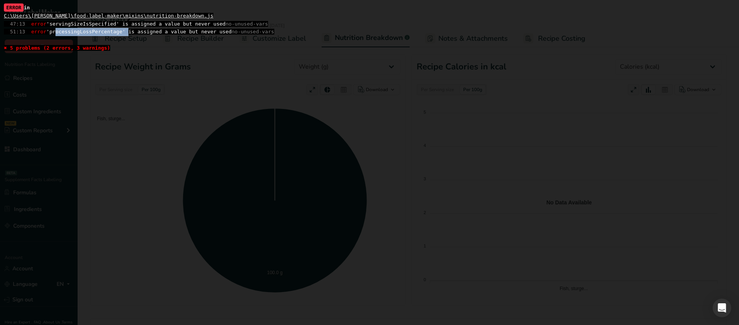
click at [105, 28] on div "ERROR in C:\Users\ahmed\food-label-maker\mixins\nutrition-breakdown.js 47:13 er…" at bounding box center [369, 28] width 731 height 48
copy span "processingLossPercentage"
click at [114, 24] on span "47:13 error 'recipeTotalWeightBeforeProcessingLoss' is assigned a value but nev…" at bounding box center [158, 24] width 309 height 6
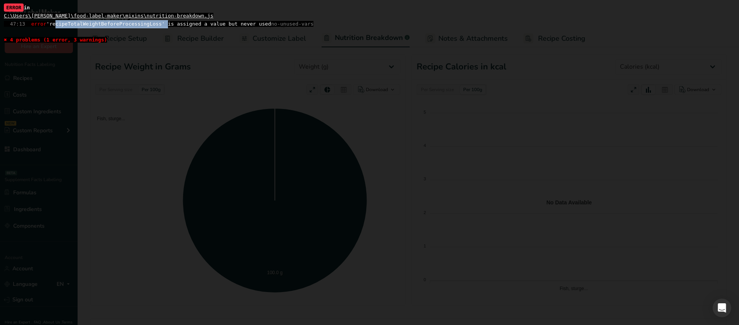
click at [114, 24] on span "47:13 error 'recipeTotalWeightBeforeProcessingLoss' is assigned a value but nev…" at bounding box center [158, 24] width 309 height 6
copy span "recipeTotalWeightBeforeProcessingLoss"
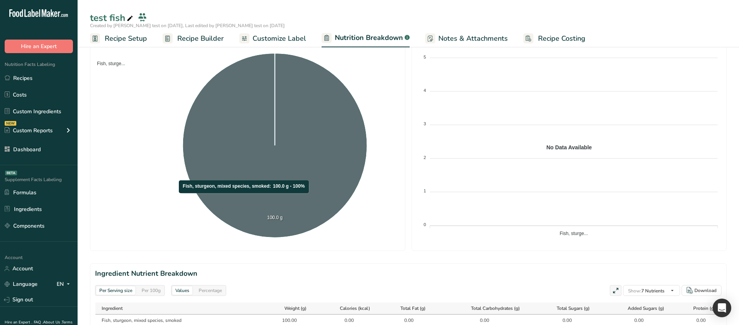
scroll to position [194, 0]
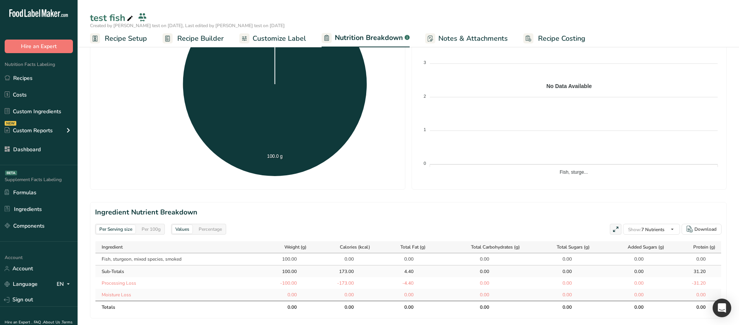
click at [157, 231] on div "Per 100g" at bounding box center [150, 229] width 25 height 9
click at [124, 231] on div "Per Serving size" at bounding box center [115, 229] width 39 height 9
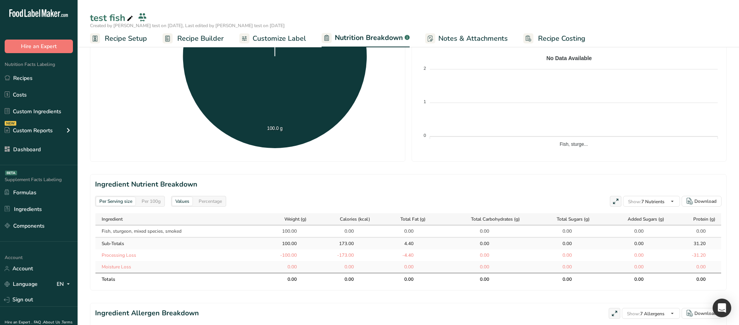
scroll to position [233, 0]
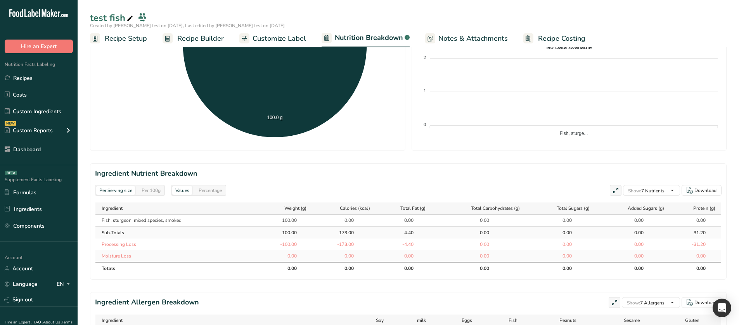
drag, startPoint x: 277, startPoint y: 223, endPoint x: 300, endPoint y: 222, distance: 22.9
click at [300, 222] on div "100.00" at bounding box center [287, 220] width 43 height 7
drag, startPoint x: 300, startPoint y: 270, endPoint x: 283, endPoint y: 270, distance: 17.4
click at [283, 270] on th "0.00" at bounding box center [287, 268] width 50 height 12
drag, startPoint x: 275, startPoint y: 220, endPoint x: 297, endPoint y: 223, distance: 21.9
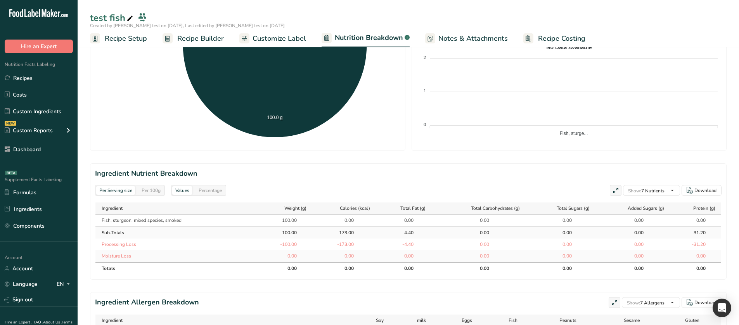
click at [297, 223] on div "100.00" at bounding box center [287, 220] width 43 height 7
click at [157, 185] on div "Per Serving size Per 100g" at bounding box center [130, 190] width 70 height 11
click at [154, 191] on div "Per 100g" at bounding box center [150, 190] width 25 height 9
drag, startPoint x: 301, startPoint y: 222, endPoint x: 274, endPoint y: 221, distance: 27.6
click at [274, 221] on div "100.00" at bounding box center [287, 220] width 43 height 7
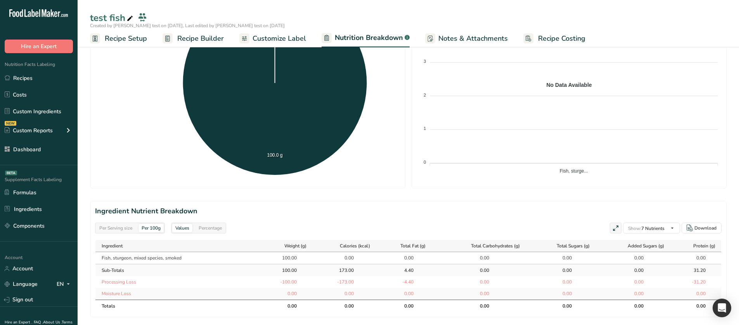
scroll to position [194, 0]
drag, startPoint x: 275, startPoint y: 315, endPoint x: 300, endPoint y: 309, distance: 26.4
click at [302, 309] on section "Ingredient Nutrient Breakdown Per Serving size Per 100g Values Percentage Show:…" at bounding box center [408, 260] width 636 height 116
click at [300, 309] on th "0.00" at bounding box center [287, 307] width 50 height 12
drag, startPoint x: 300, startPoint y: 309, endPoint x: 270, endPoint y: 237, distance: 78.2
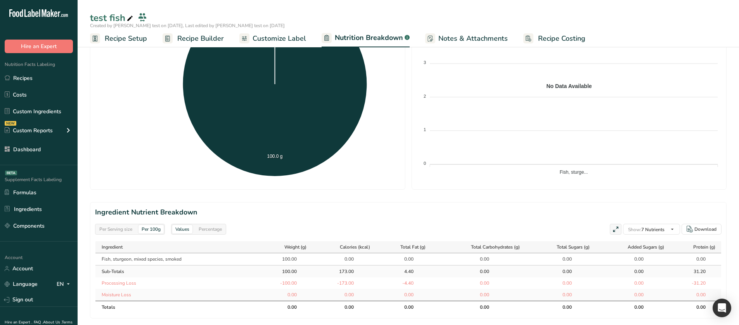
click at [289, 308] on th "0.00" at bounding box center [287, 307] width 50 height 12
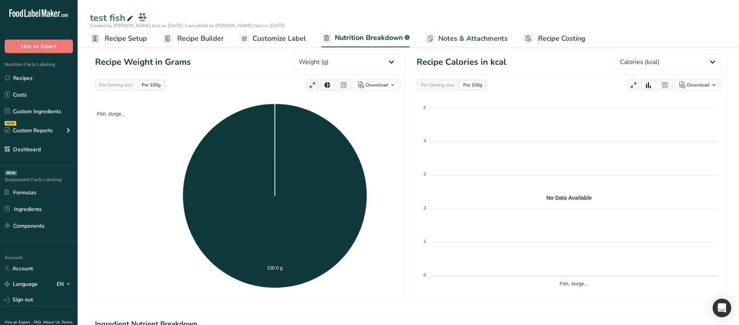
scroll to position [78, 0]
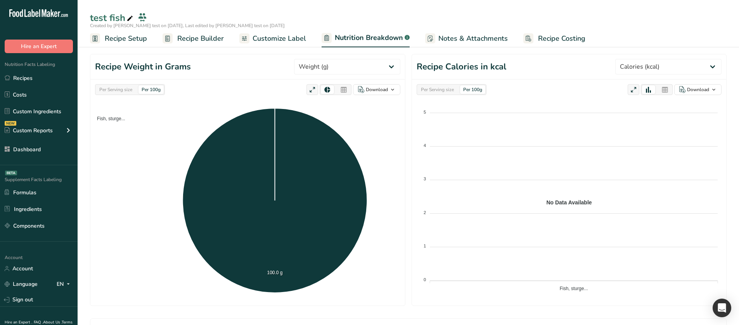
click at [438, 92] on div "Per Serving size" at bounding box center [437, 89] width 39 height 9
click at [475, 88] on div "Per 100g" at bounding box center [472, 89] width 25 height 9
click at [648, 69] on select "Weight (g) Calories (kcal) Energy KJ (kj) Total Fat (g) Saturated Fat (g) Trans…" at bounding box center [668, 67] width 106 height 16
select select "Weight"
click at [625, 59] on select "Weight (g) Calories (kcal) Energy KJ (kj) Total Fat (g) Saturated Fat (g) Trans…" at bounding box center [668, 67] width 106 height 16
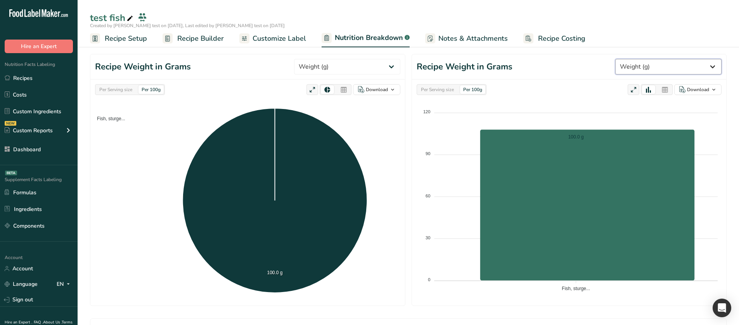
click at [655, 66] on select "Weight (g) Calories (kcal) Energy KJ (kj) Total Fat (g) Saturated Fat (g) Trans…" at bounding box center [668, 67] width 106 height 16
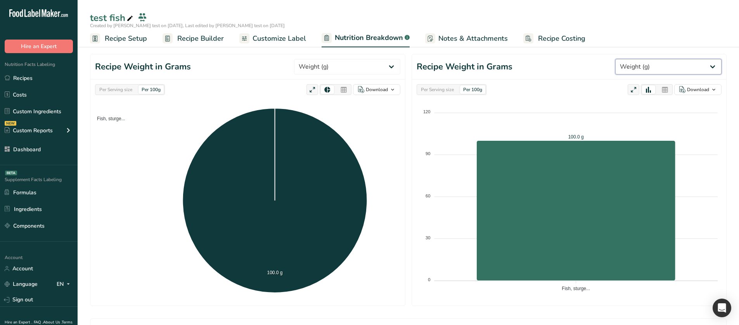
drag, startPoint x: 655, startPoint y: 66, endPoint x: 451, endPoint y: 87, distance: 205.1
click at [655, 66] on select "Weight (g) Calories (kcal) Energy KJ (kj) Total Fat (g) Saturated Fat (g) Trans…" at bounding box center [668, 67] width 106 height 16
click at [451, 87] on div "Per Serving size" at bounding box center [437, 89] width 39 height 9
click at [465, 91] on div "Per 100g" at bounding box center [472, 89] width 25 height 9
click at [442, 91] on div "Per Serving size" at bounding box center [437, 89] width 39 height 9
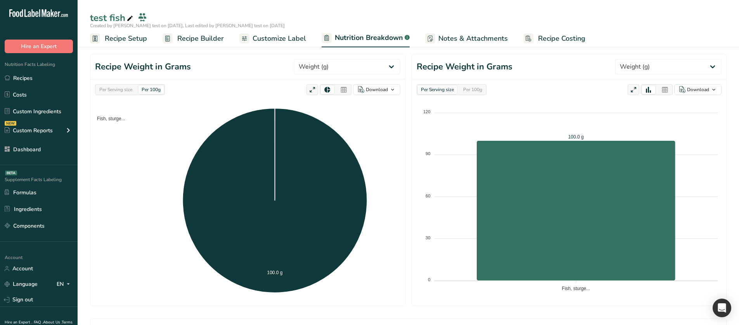
click at [124, 87] on div "Per Serving size" at bounding box center [115, 89] width 39 height 9
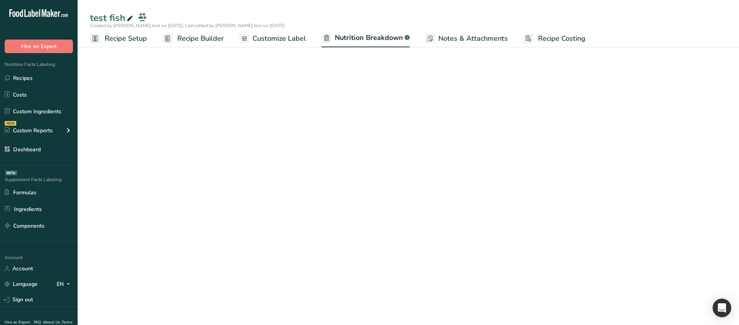
scroll to position [0, 0]
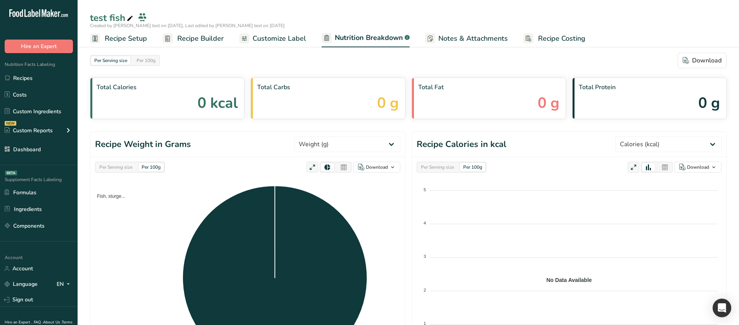
click at [115, 171] on div "Per Serving size" at bounding box center [115, 167] width 39 height 9
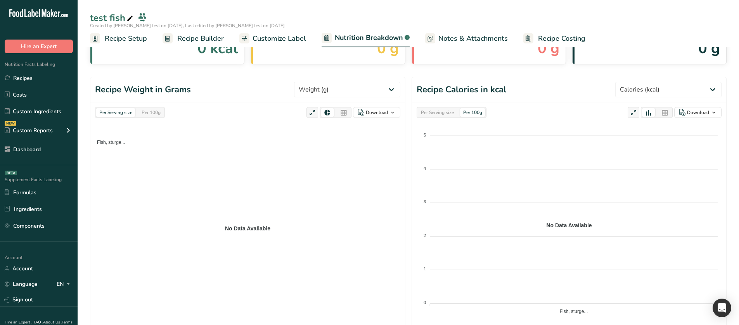
scroll to position [78, 0]
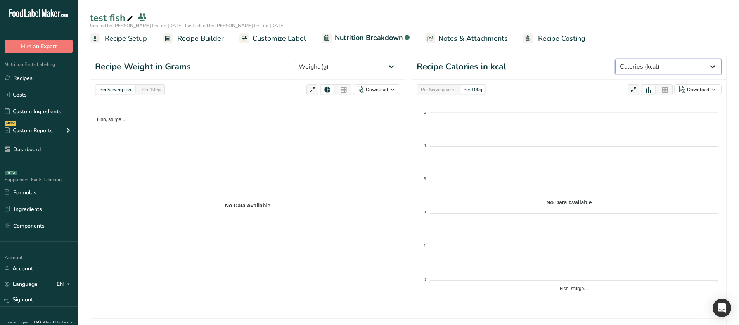
click at [642, 71] on select "Weight (g) Calories (kcal) Energy KJ (kj) Total Fat (g) Saturated Fat (g) Trans…" at bounding box center [668, 67] width 106 height 16
select select "Weight"
click at [625, 59] on select "Weight (g) Calories (kcal) Energy KJ (kj) Total Fat (g) Saturated Fat (g) Trans…" at bounding box center [668, 67] width 106 height 16
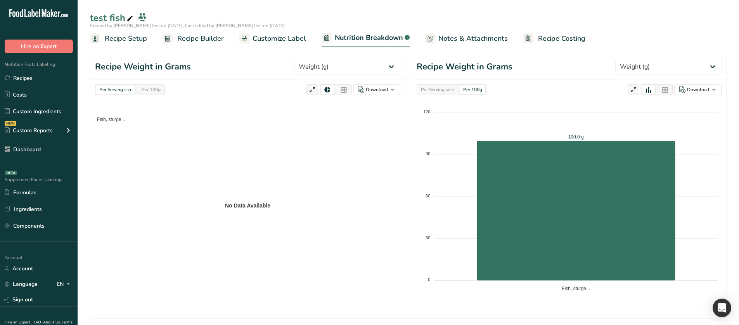
click at [446, 91] on div "Per Serving size" at bounding box center [437, 89] width 39 height 9
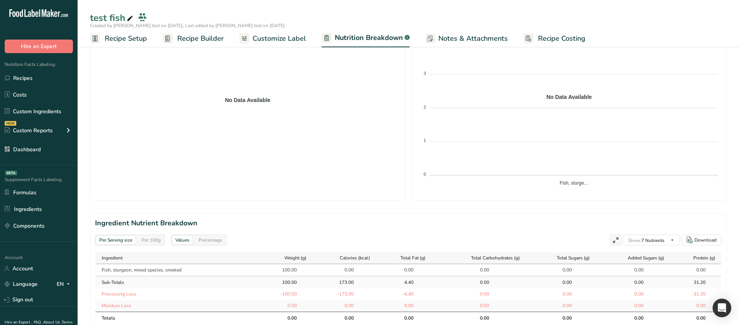
scroll to position [271, 0]
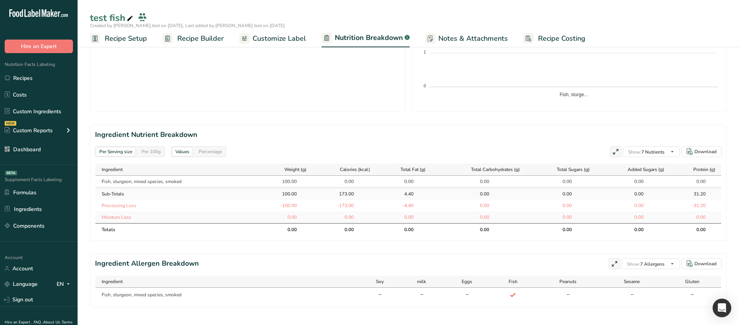
drag, startPoint x: 301, startPoint y: 180, endPoint x: 277, endPoint y: 181, distance: 23.3
click at [277, 181] on div "100.00" at bounding box center [287, 181] width 43 height 7
click at [285, 184] on div "100.00" at bounding box center [286, 181] width 19 height 7
drag, startPoint x: 298, startPoint y: 182, endPoint x: 239, endPoint y: 169, distance: 60.5
click at [269, 180] on div "100.00" at bounding box center [287, 181] width 43 height 7
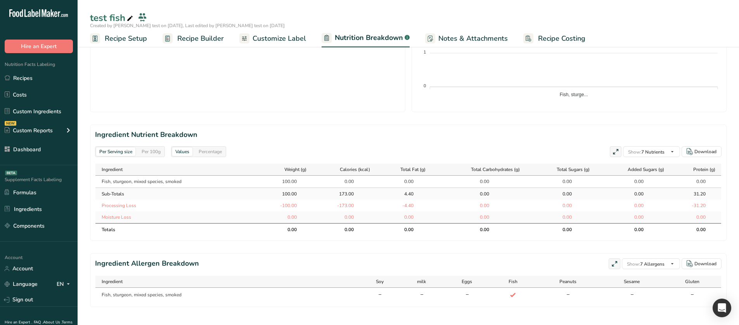
click at [148, 155] on div "Per 100g" at bounding box center [150, 151] width 25 height 9
click at [118, 153] on div "Per Serving size" at bounding box center [115, 151] width 39 height 9
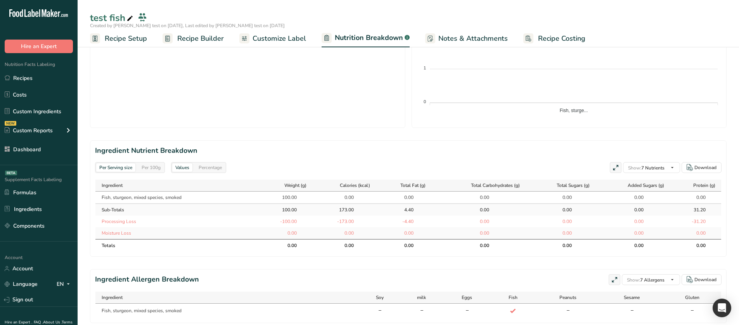
scroll to position [194, 0]
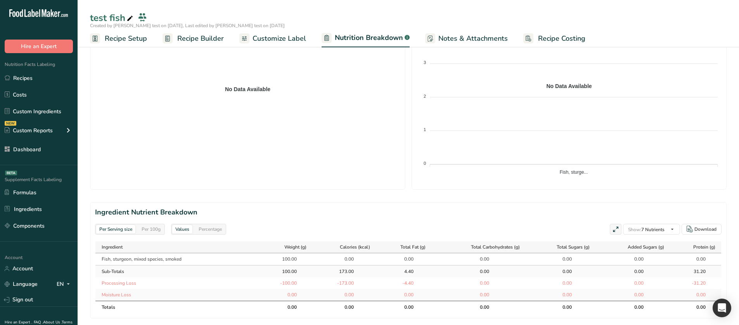
click at [131, 41] on span "Recipe Setup" at bounding box center [126, 38] width 42 height 10
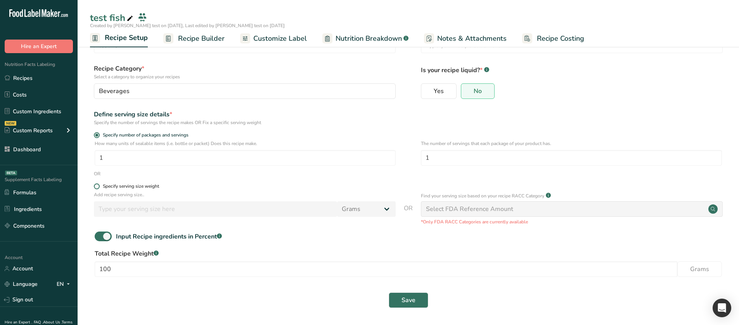
scroll to position [31, 0]
click at [95, 184] on span at bounding box center [97, 186] width 6 height 6
click at [95, 184] on input "Specify serving size weight" at bounding box center [96, 186] width 5 height 5
radio input "true"
radio input "false"
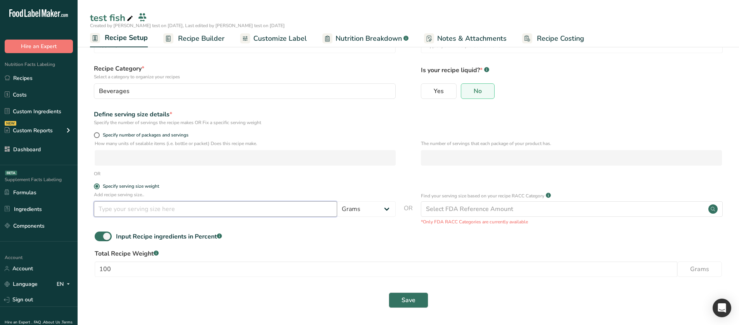
click at [120, 209] on input "number" at bounding box center [215, 209] width 243 height 16
type input "101"
click at [389, 299] on button "Save" at bounding box center [409, 300] width 40 height 16
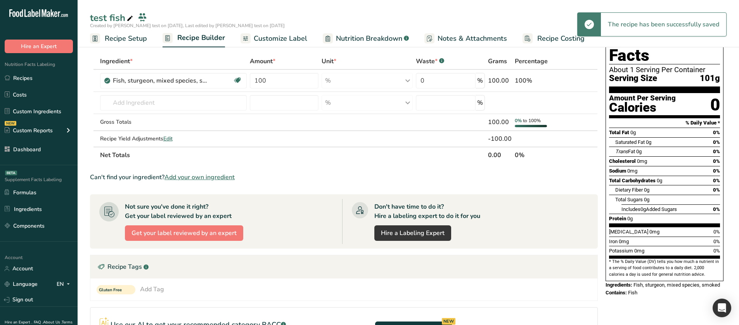
click at [352, 41] on span "Nutrition Breakdown" at bounding box center [369, 38] width 66 height 10
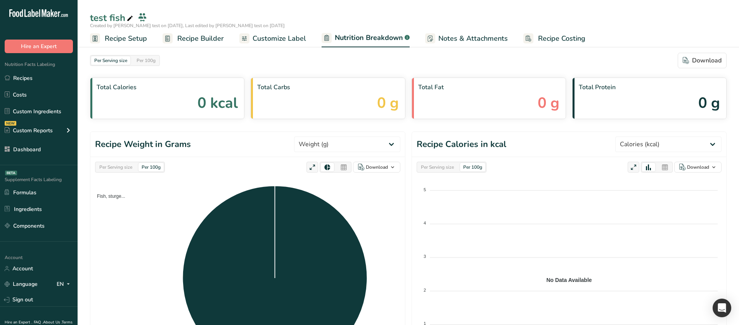
click at [128, 169] on div "Per Serving size" at bounding box center [115, 167] width 39 height 9
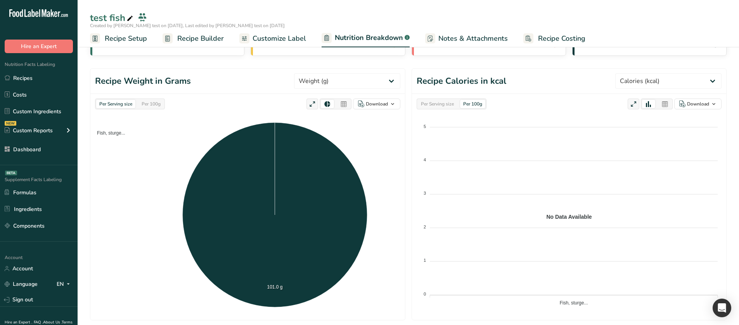
scroll to position [78, 0]
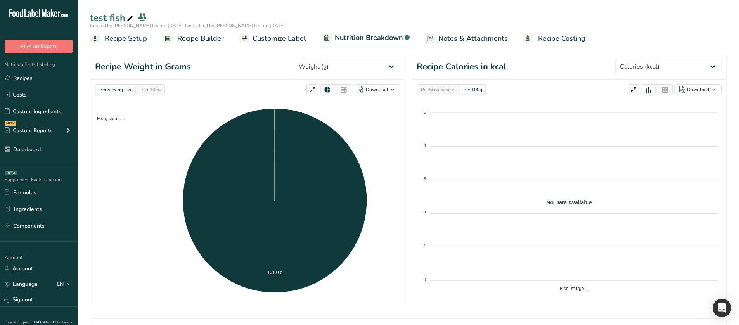
click at [160, 88] on div "Per 100g" at bounding box center [150, 89] width 25 height 9
click at [655, 60] on select "Weight (g) Calories (kcal) Energy KJ (kj) Total Fat (g) Saturated Fat (g) Trans…" at bounding box center [668, 67] width 106 height 16
select select "Weight"
click at [625, 59] on select "Weight (g) Calories (kcal) Energy KJ (kj) Total Fat (g) Saturated Fat (g) Trans…" at bounding box center [668, 67] width 106 height 16
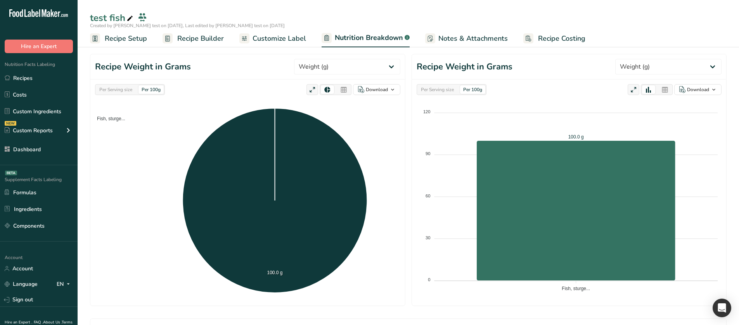
click at [445, 89] on div "Per Serving size" at bounding box center [437, 89] width 39 height 9
click at [466, 91] on div "Per 100g" at bounding box center [472, 89] width 25 height 9
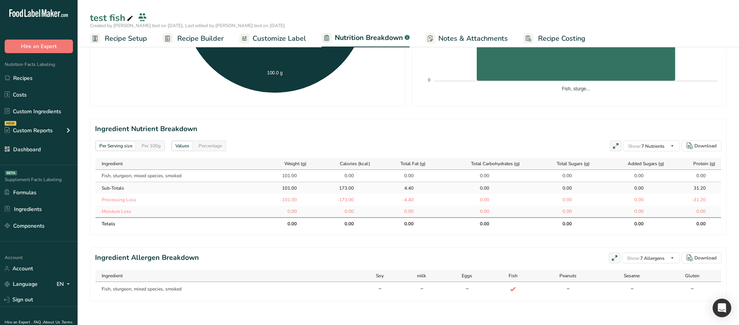
scroll to position [278, 0]
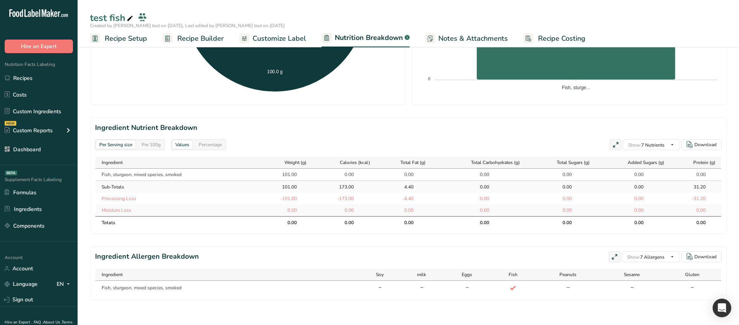
click at [150, 146] on div "Per 100g" at bounding box center [150, 144] width 25 height 9
click at [129, 143] on div "Per Serving size" at bounding box center [115, 144] width 39 height 9
click at [144, 147] on div "Per 100g" at bounding box center [150, 144] width 25 height 9
click at [206, 144] on div "Percentage" at bounding box center [209, 144] width 29 height 9
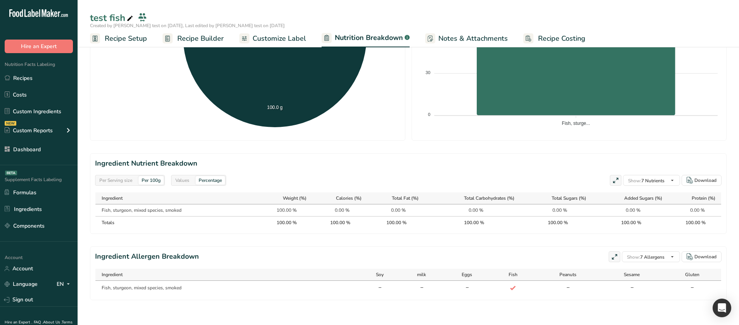
click at [182, 178] on div "Values" at bounding box center [182, 180] width 20 height 9
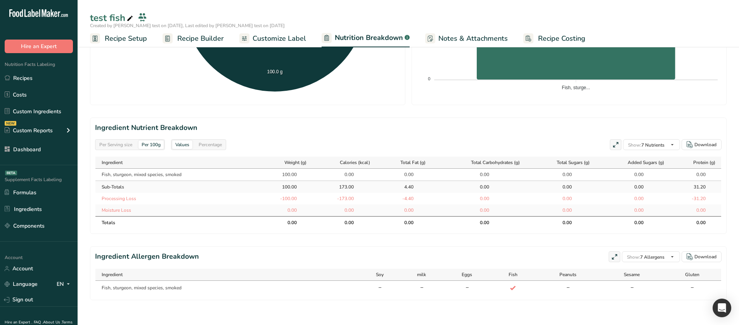
click at [219, 147] on div "Percentage" at bounding box center [209, 144] width 29 height 9
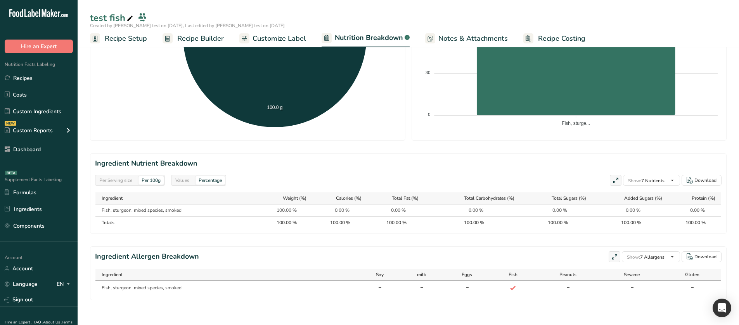
click at [120, 180] on div "Per Serving size" at bounding box center [115, 180] width 39 height 9
click at [190, 181] on div "Values" at bounding box center [182, 180] width 20 height 9
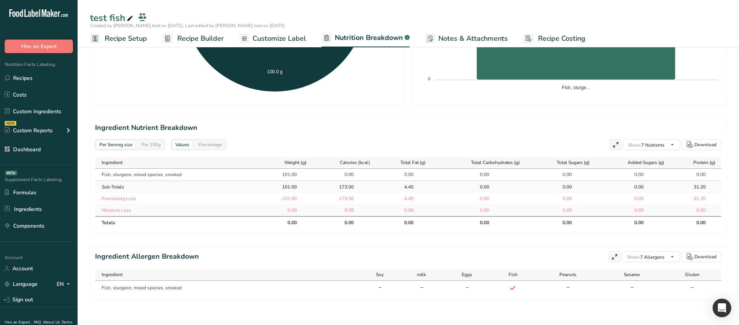
click at [153, 148] on div "Per 100g" at bounding box center [150, 144] width 25 height 9
click at [128, 145] on div "Per Serving size" at bounding box center [115, 144] width 39 height 9
click at [149, 142] on div "Per 100g" at bounding box center [150, 144] width 25 height 9
click at [129, 138] on section "Ingredient Nutrient Breakdown Per Serving size Per 100g Values Percentage Show:…" at bounding box center [408, 175] width 636 height 116
drag, startPoint x: 121, startPoint y: 139, endPoint x: 120, endPoint y: 145, distance: 5.6
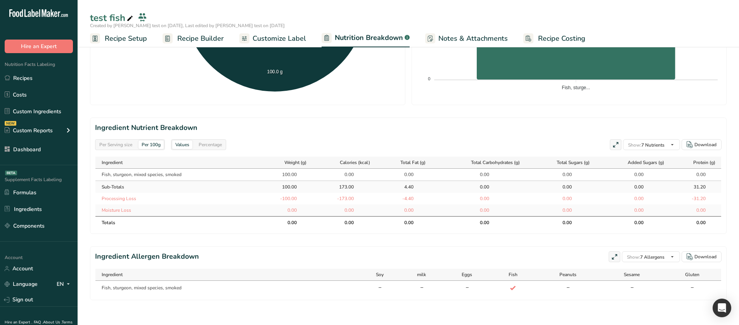
click at [121, 142] on div "Per Serving size Per 100g" at bounding box center [130, 144] width 70 height 11
click at [120, 145] on div "Per Serving size" at bounding box center [115, 144] width 39 height 9
click at [152, 142] on div "Per 100g" at bounding box center [150, 144] width 25 height 9
click at [118, 143] on div "Per Serving size" at bounding box center [115, 144] width 39 height 9
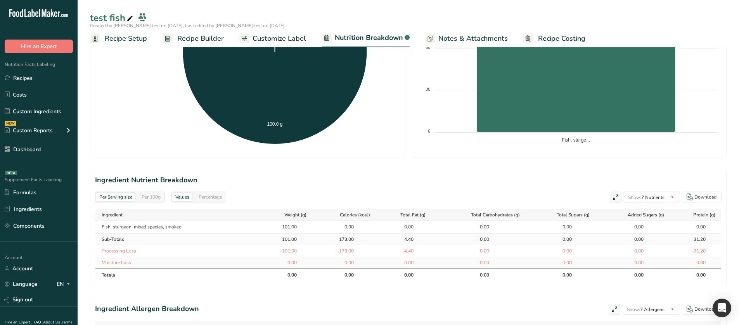
scroll to position [46, 0]
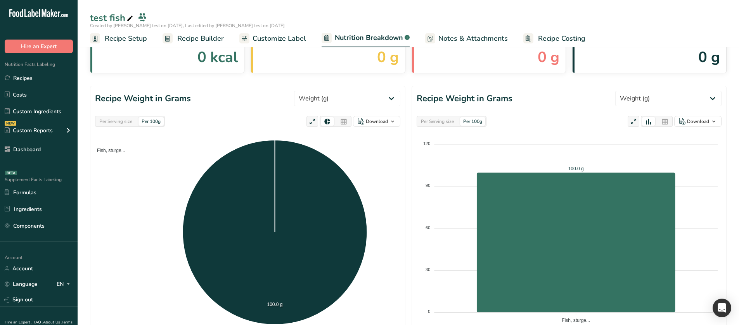
click at [136, 119] on div "Per Serving size Per 100g" at bounding box center [130, 121] width 70 height 11
click at [131, 117] on div "Per Serving size" at bounding box center [115, 121] width 39 height 9
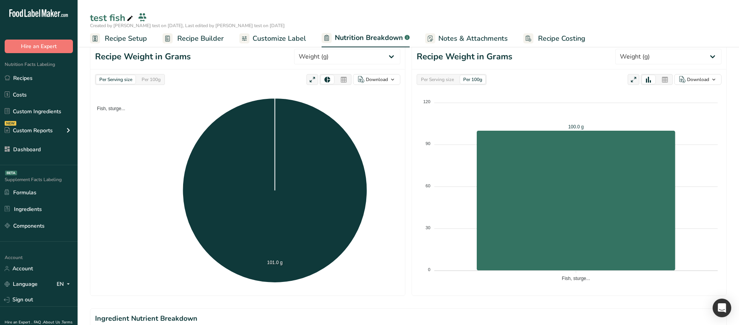
scroll to position [87, 0]
click at [145, 84] on div "Per 100g" at bounding box center [150, 80] width 25 height 9
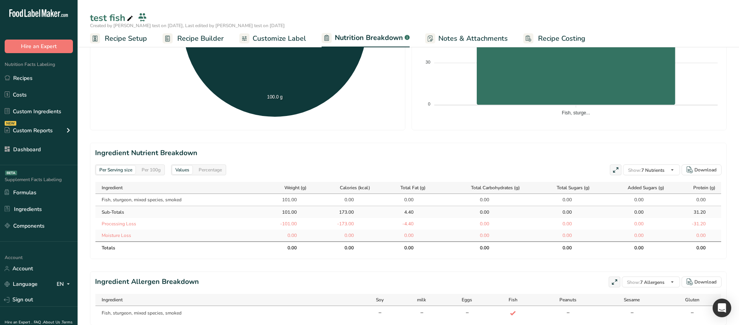
scroll to position [254, 0]
drag, startPoint x: 302, startPoint y: 201, endPoint x: 279, endPoint y: 202, distance: 22.5
click at [279, 202] on div "101.00" at bounding box center [287, 199] width 43 height 7
click at [154, 169] on div "Per 100g" at bounding box center [150, 169] width 25 height 9
drag, startPoint x: 301, startPoint y: 198, endPoint x: 278, endPoint y: 204, distance: 23.6
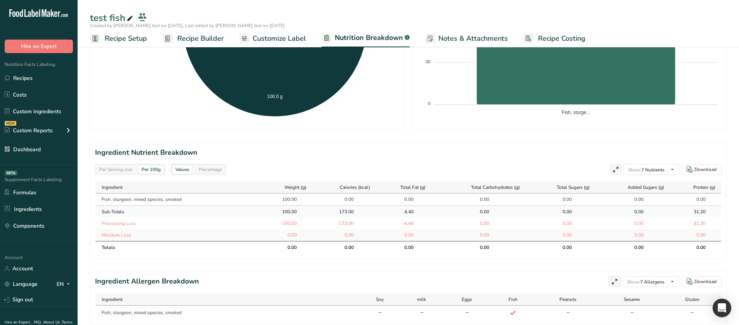
click at [278, 204] on td "100.00" at bounding box center [287, 199] width 50 height 12
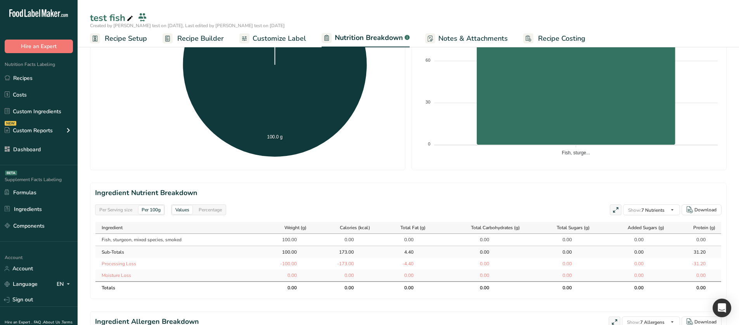
scroll to position [213, 0]
click at [117, 206] on div "Per Serving size" at bounding box center [115, 210] width 39 height 9
drag, startPoint x: 280, startPoint y: 241, endPoint x: 313, endPoint y: 241, distance: 33.0
click at [313, 241] on tr "Fish, sturgeon, mixed species, smoked 101.00 0.00 0.00 0.00 0.00 0.00 0.00" at bounding box center [407, 240] width 625 height 12
click at [283, 240] on div "101.00" at bounding box center [286, 240] width 19 height 7
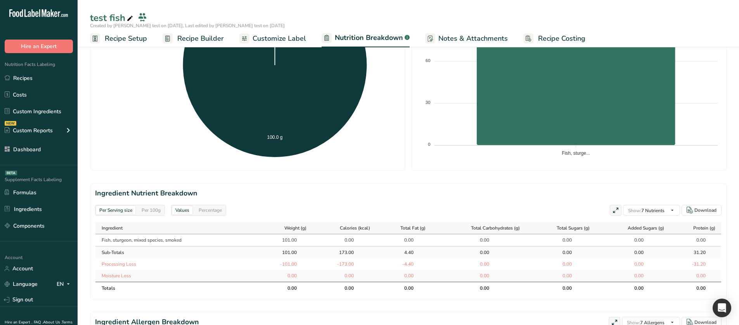
click at [130, 37] on span "Recipe Setup" at bounding box center [126, 38] width 42 height 10
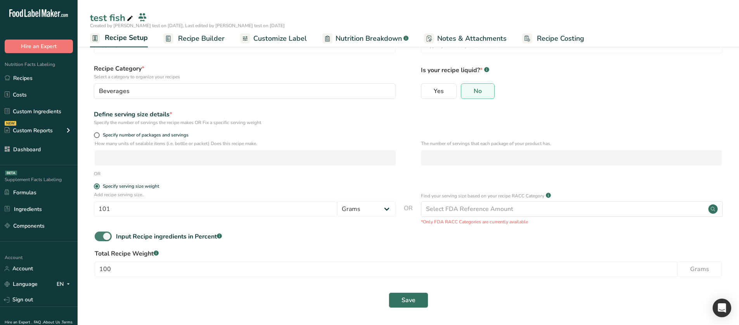
scroll to position [31, 0]
drag, startPoint x: 117, startPoint y: 207, endPoint x: 102, endPoint y: 210, distance: 14.9
click at [102, 210] on input "101" at bounding box center [215, 209] width 243 height 16
